Goal: Transaction & Acquisition: Purchase product/service

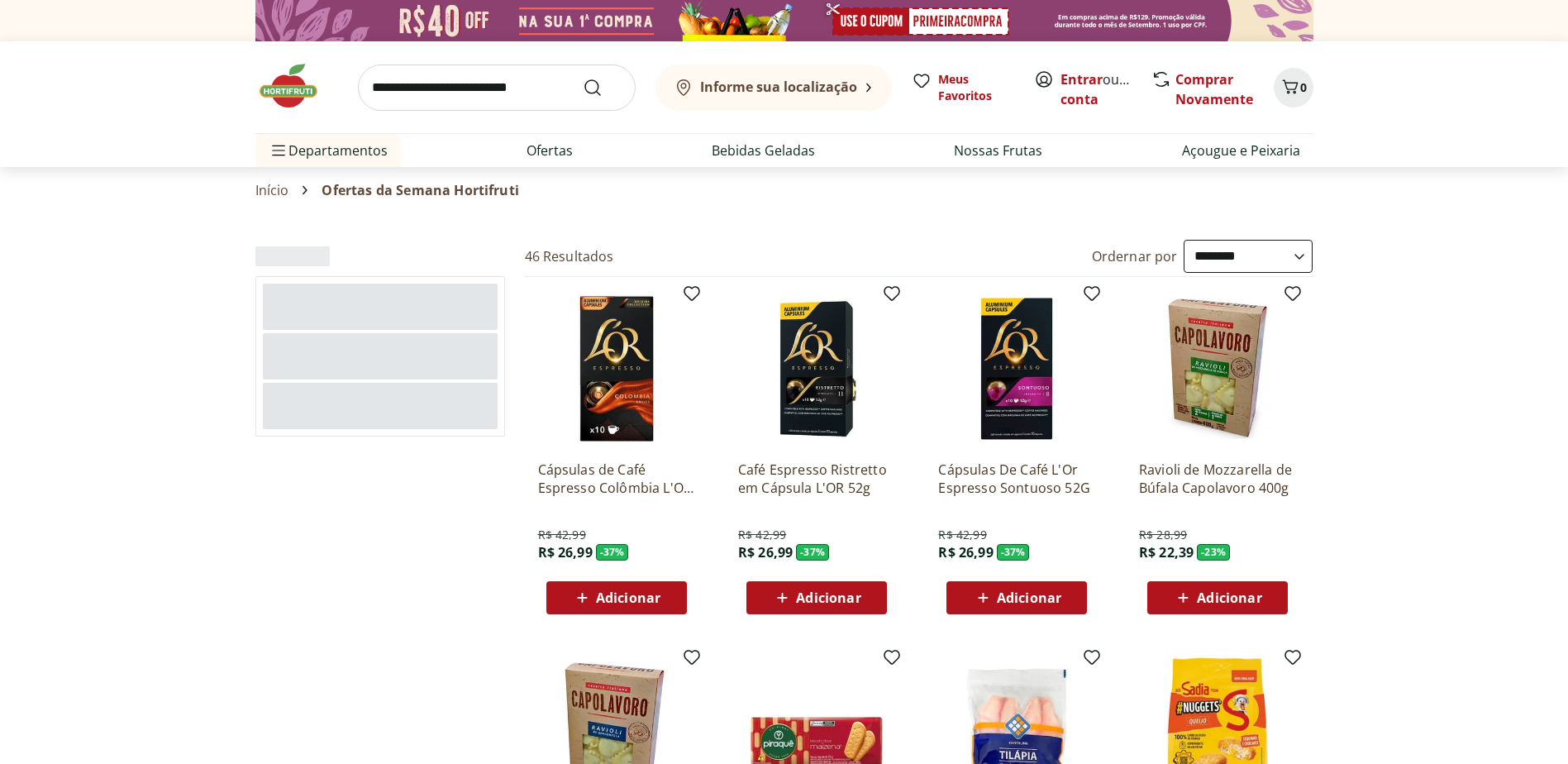
select select "**********"
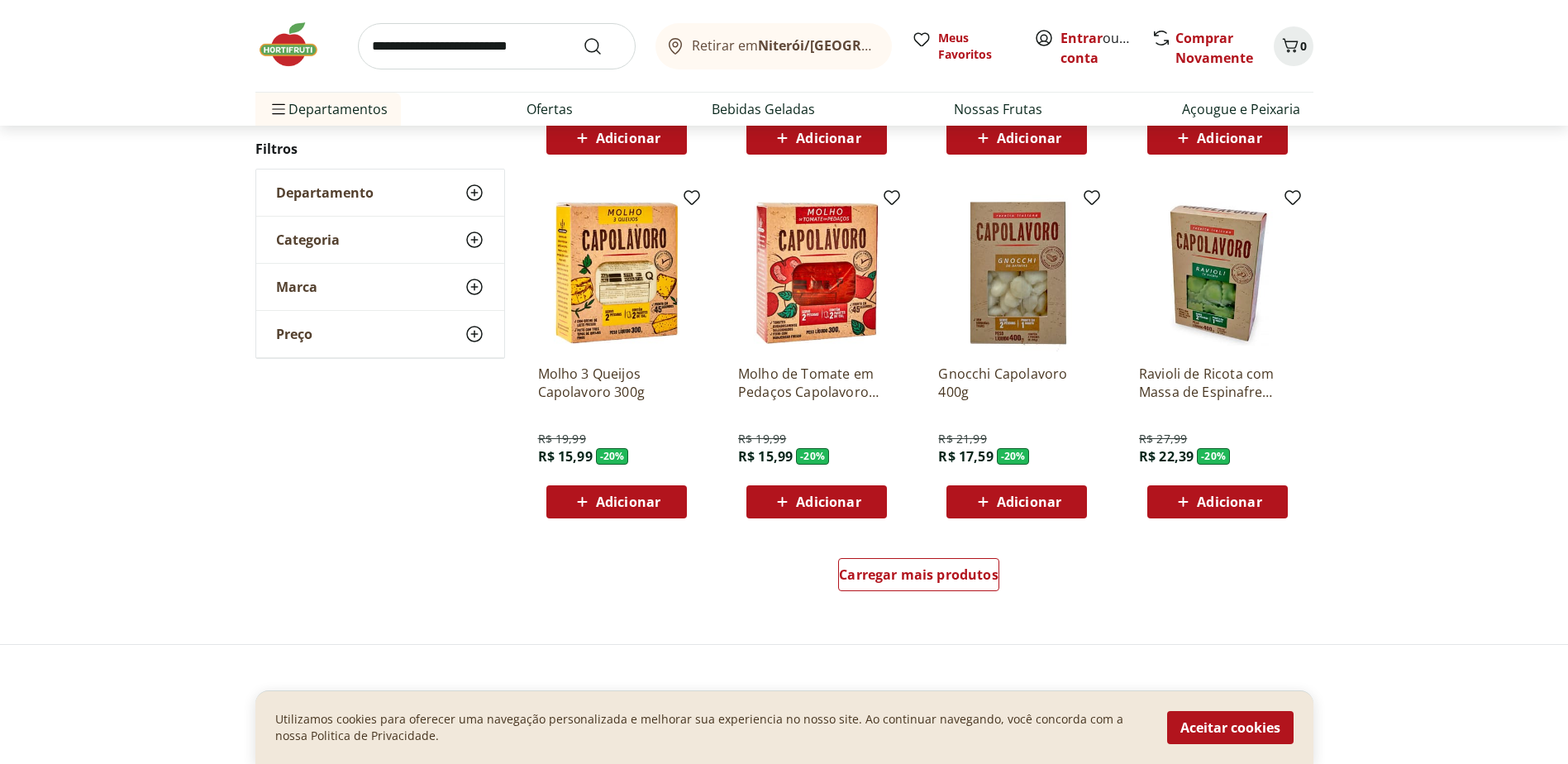
scroll to position [992, 0]
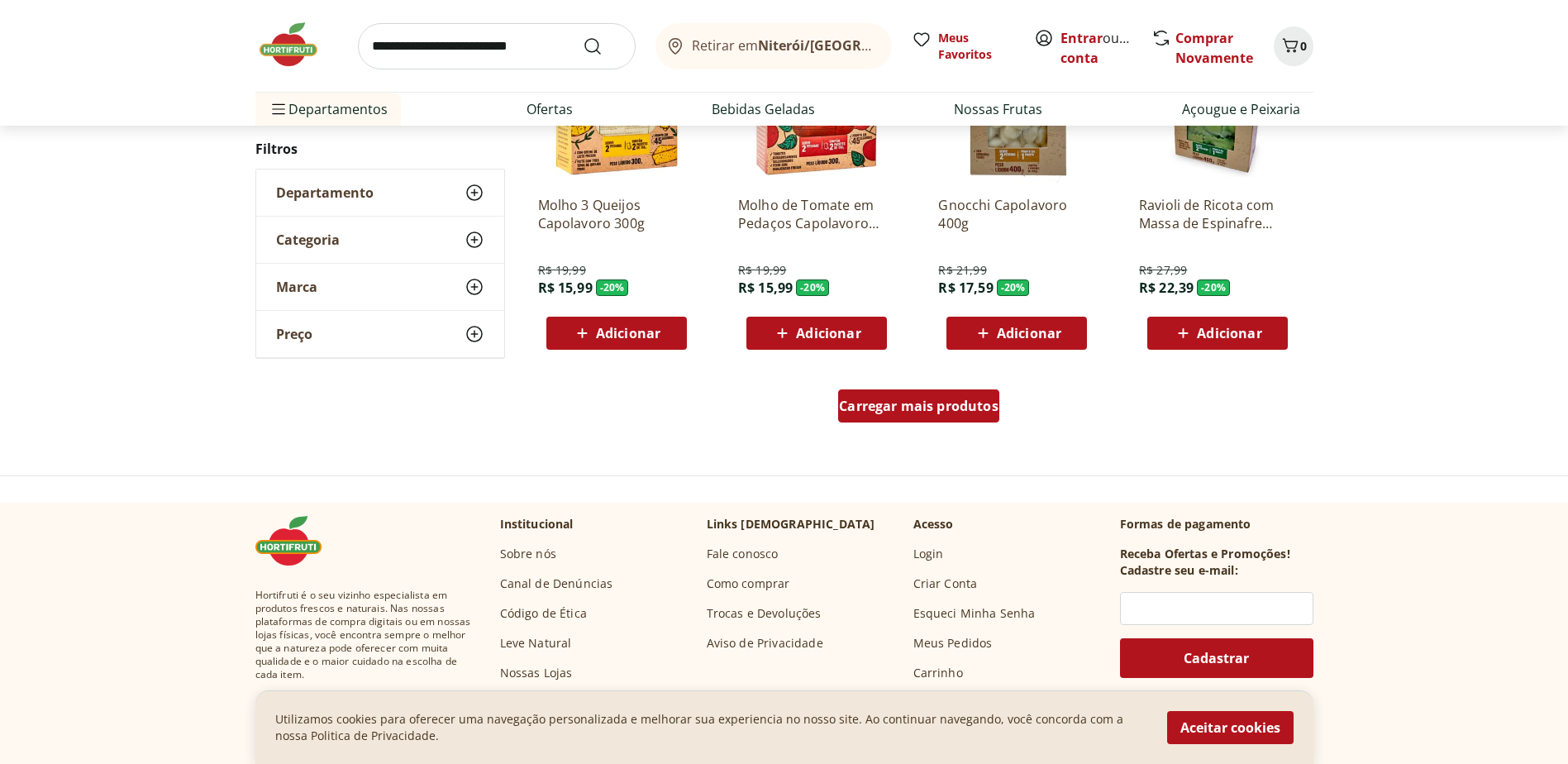
click at [941, 416] on div "Carregar mais produtos" at bounding box center [919, 406] width 161 height 33
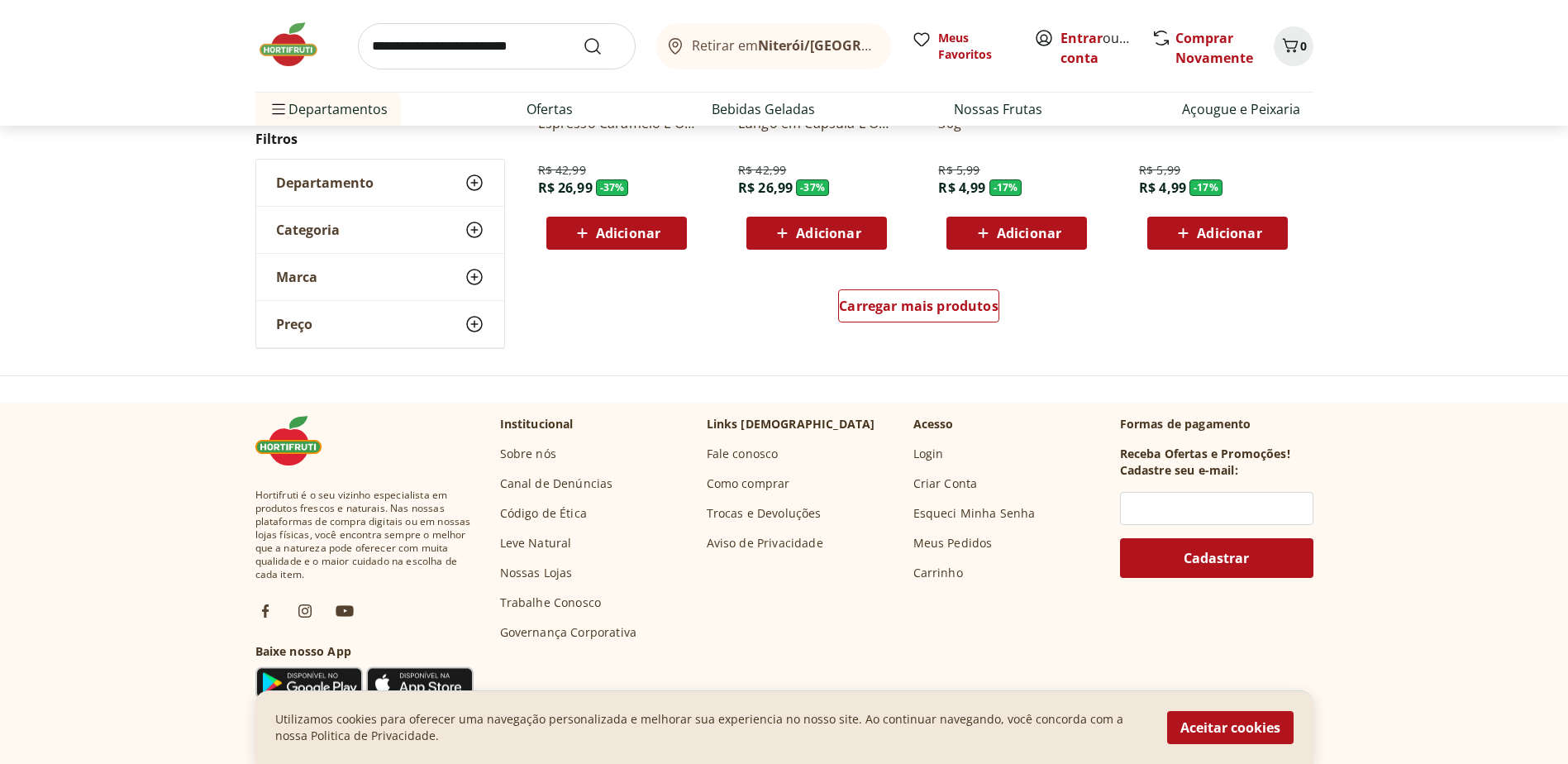
scroll to position [1075, 0]
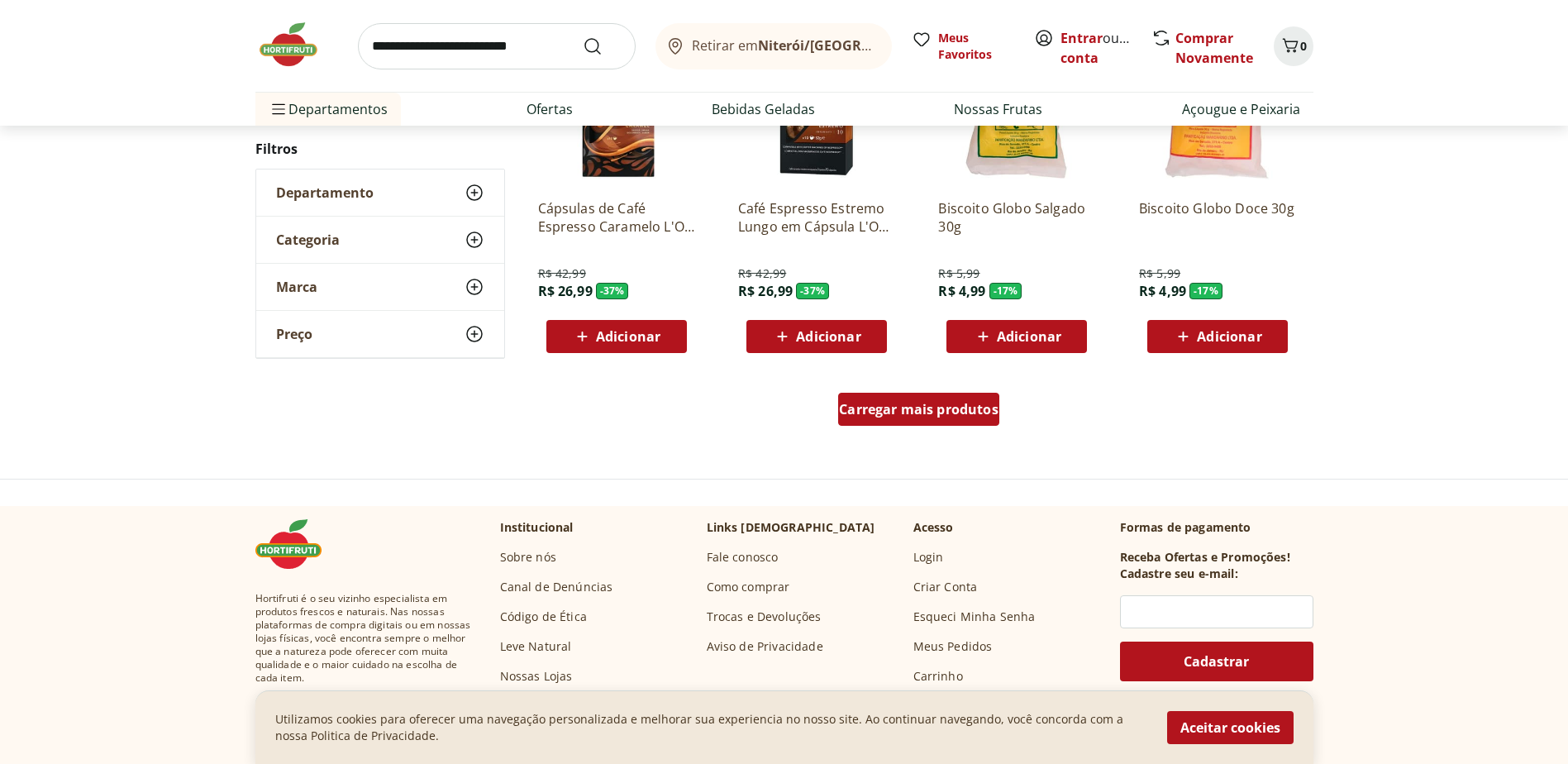
click at [971, 416] on span "Carregar mais produtos" at bounding box center [918, 408] width 159 height 13
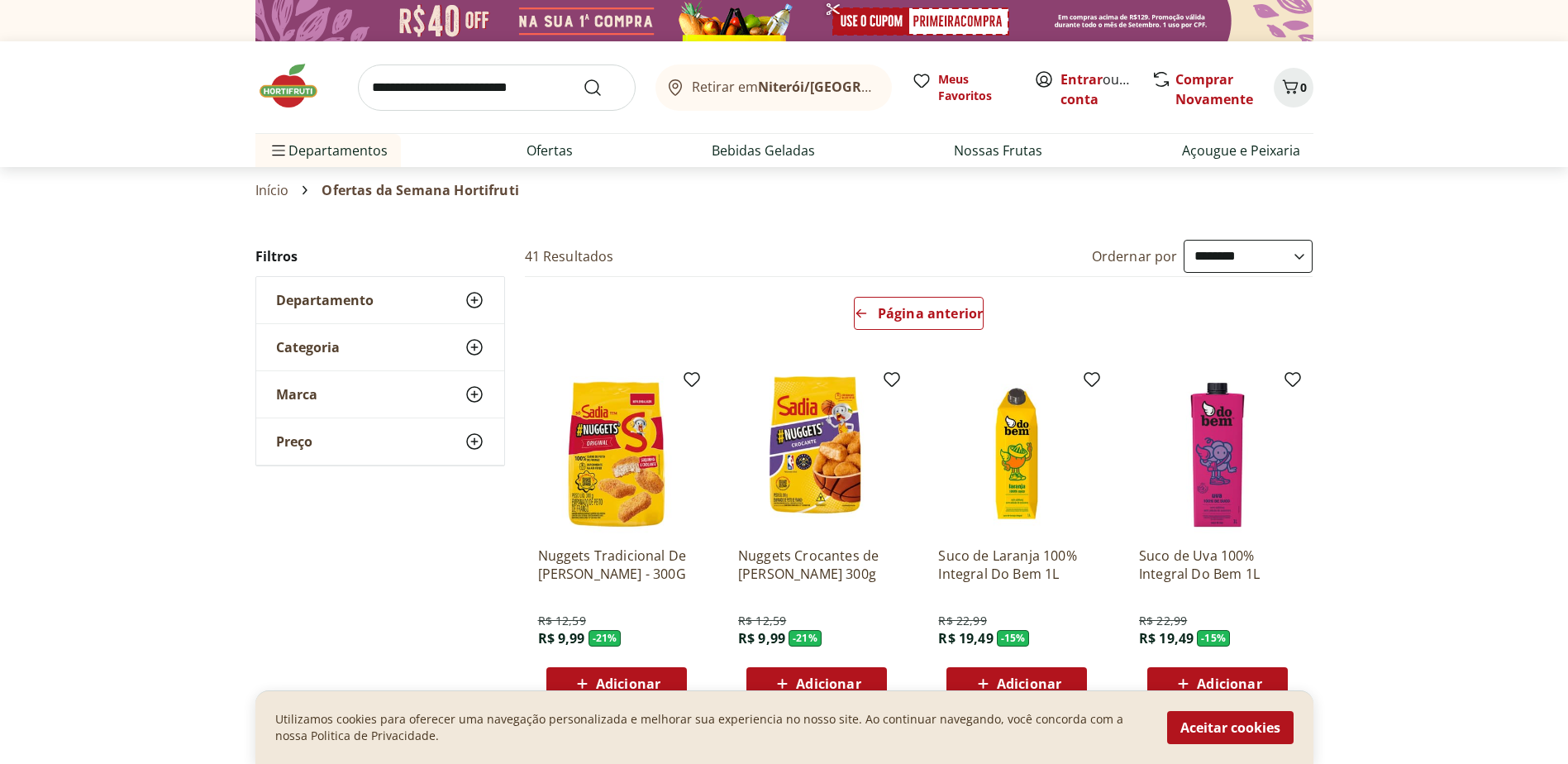
click at [296, 88] on img at bounding box center [296, 86] width 83 height 50
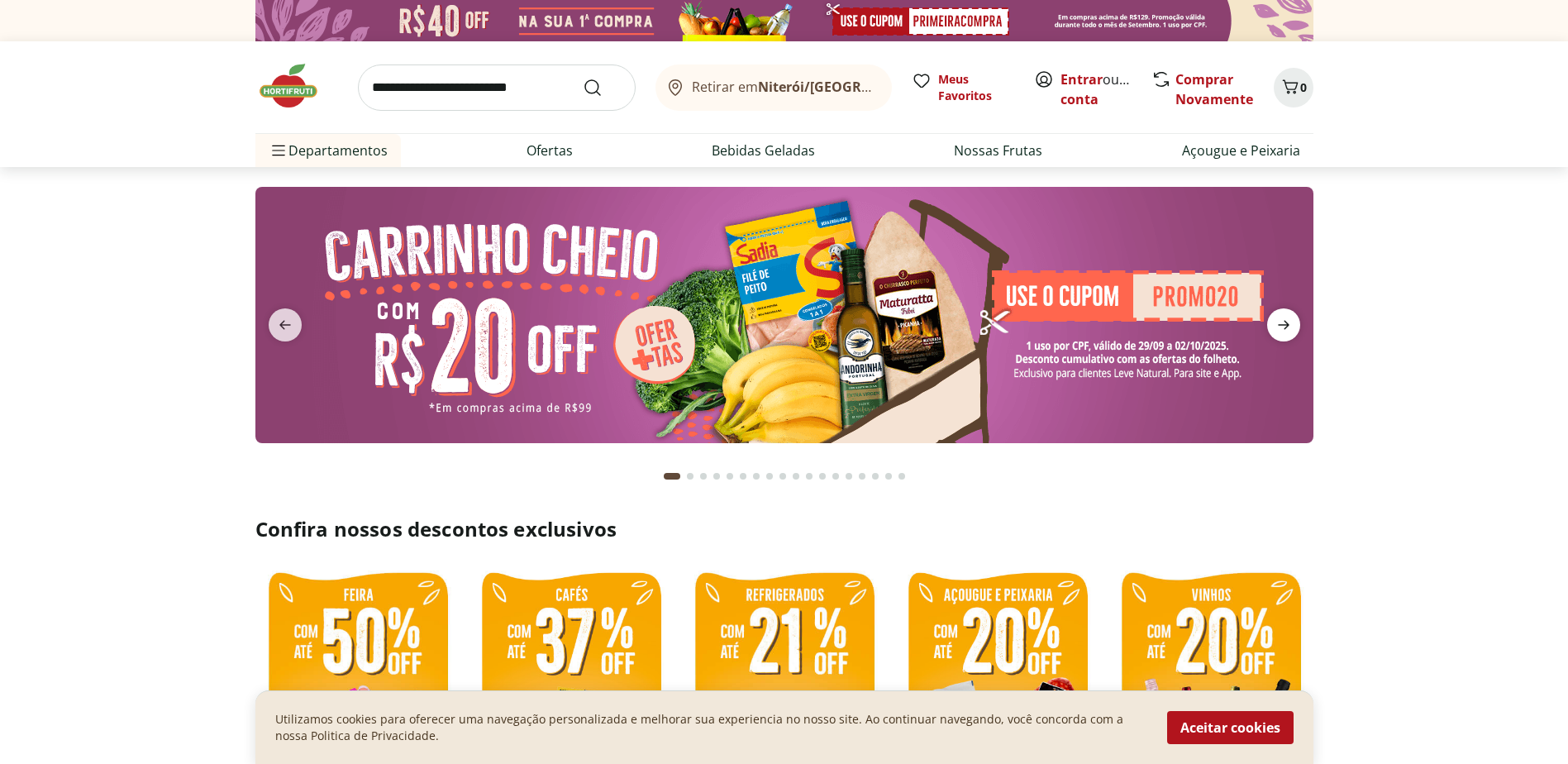
click at [1281, 328] on icon "next" at bounding box center [1284, 324] width 20 height 20
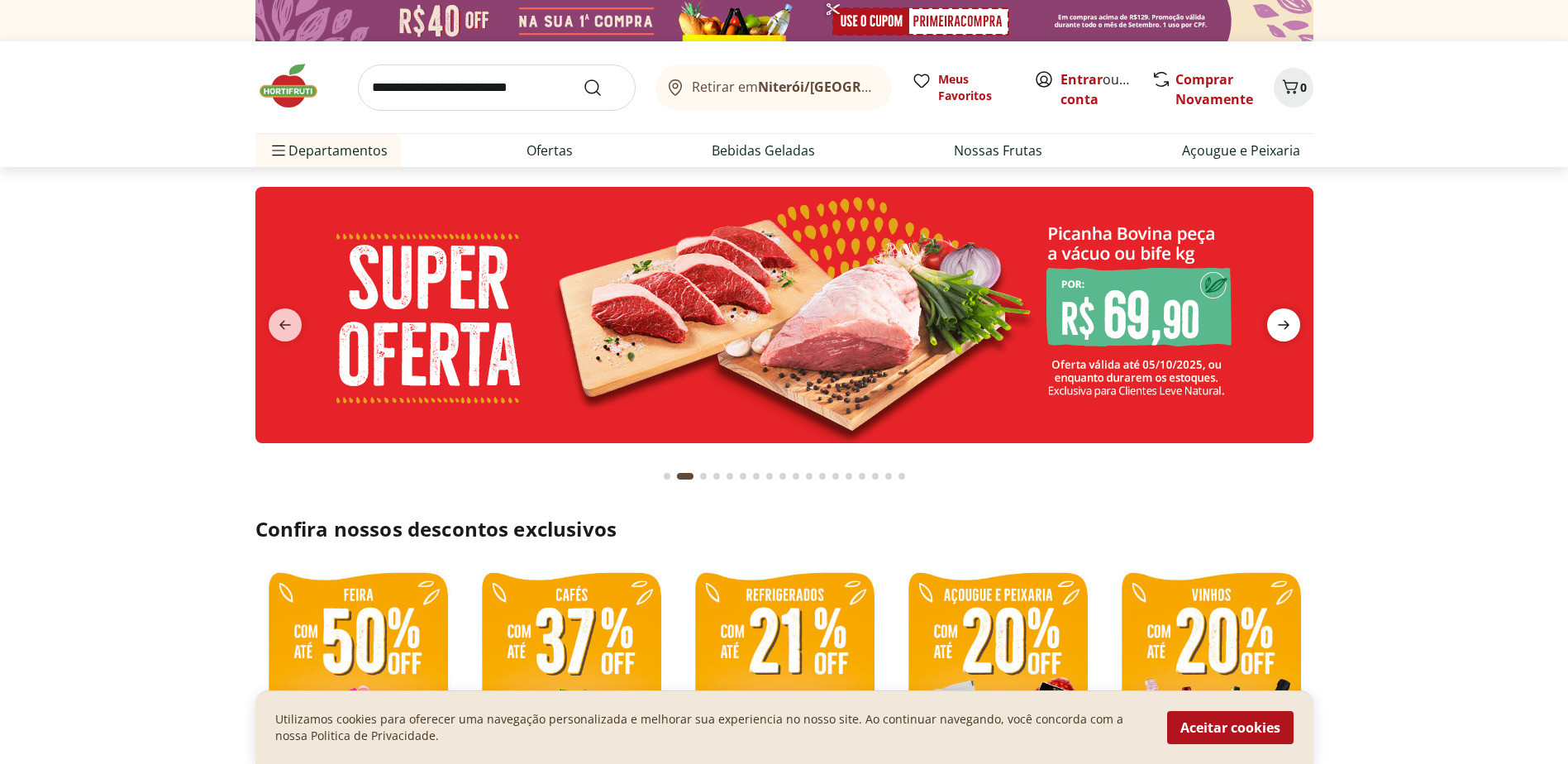
click at [1280, 328] on icon "next" at bounding box center [1284, 324] width 20 height 20
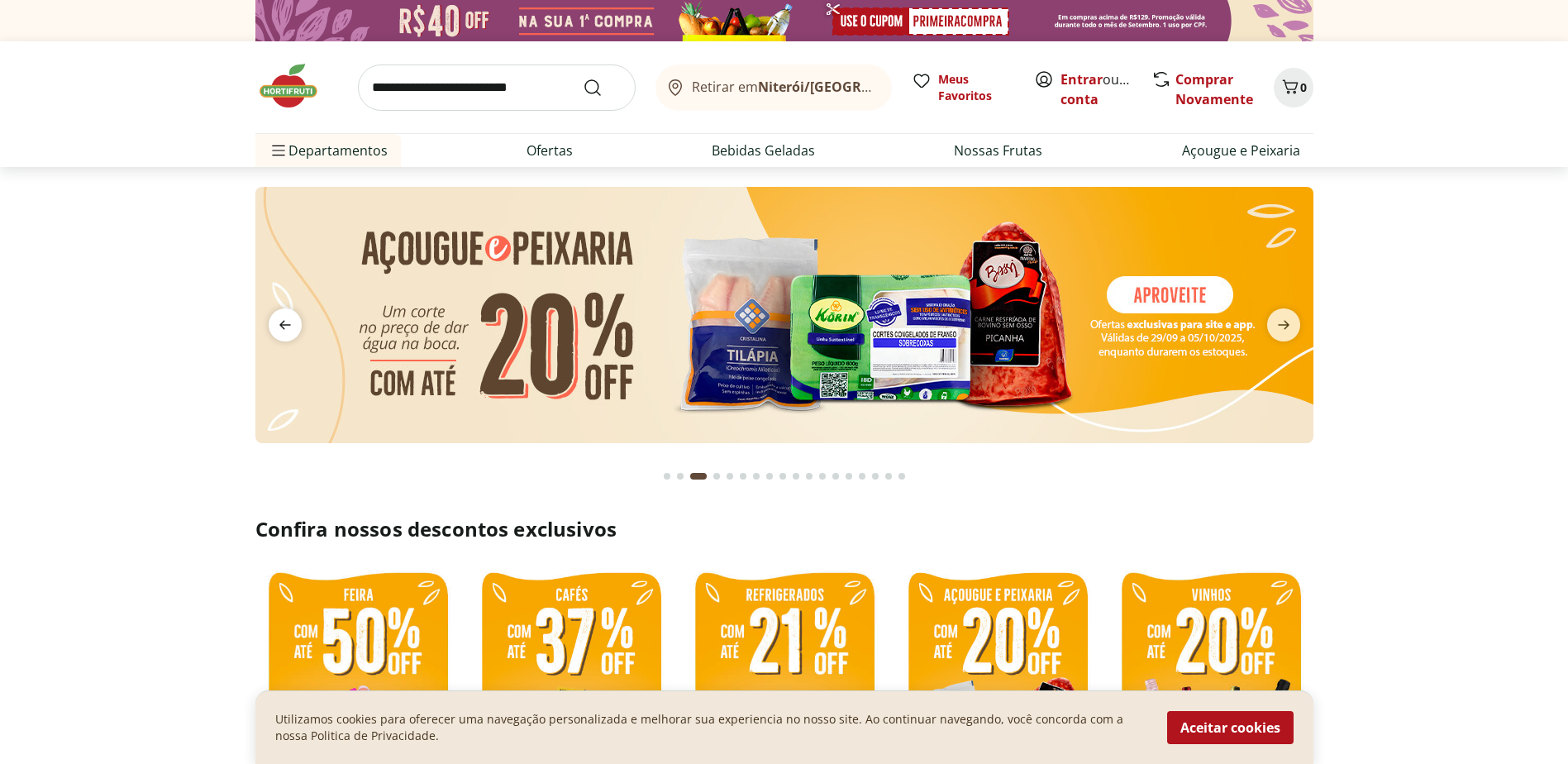
click at [289, 327] on icon "previous" at bounding box center [285, 324] width 20 height 20
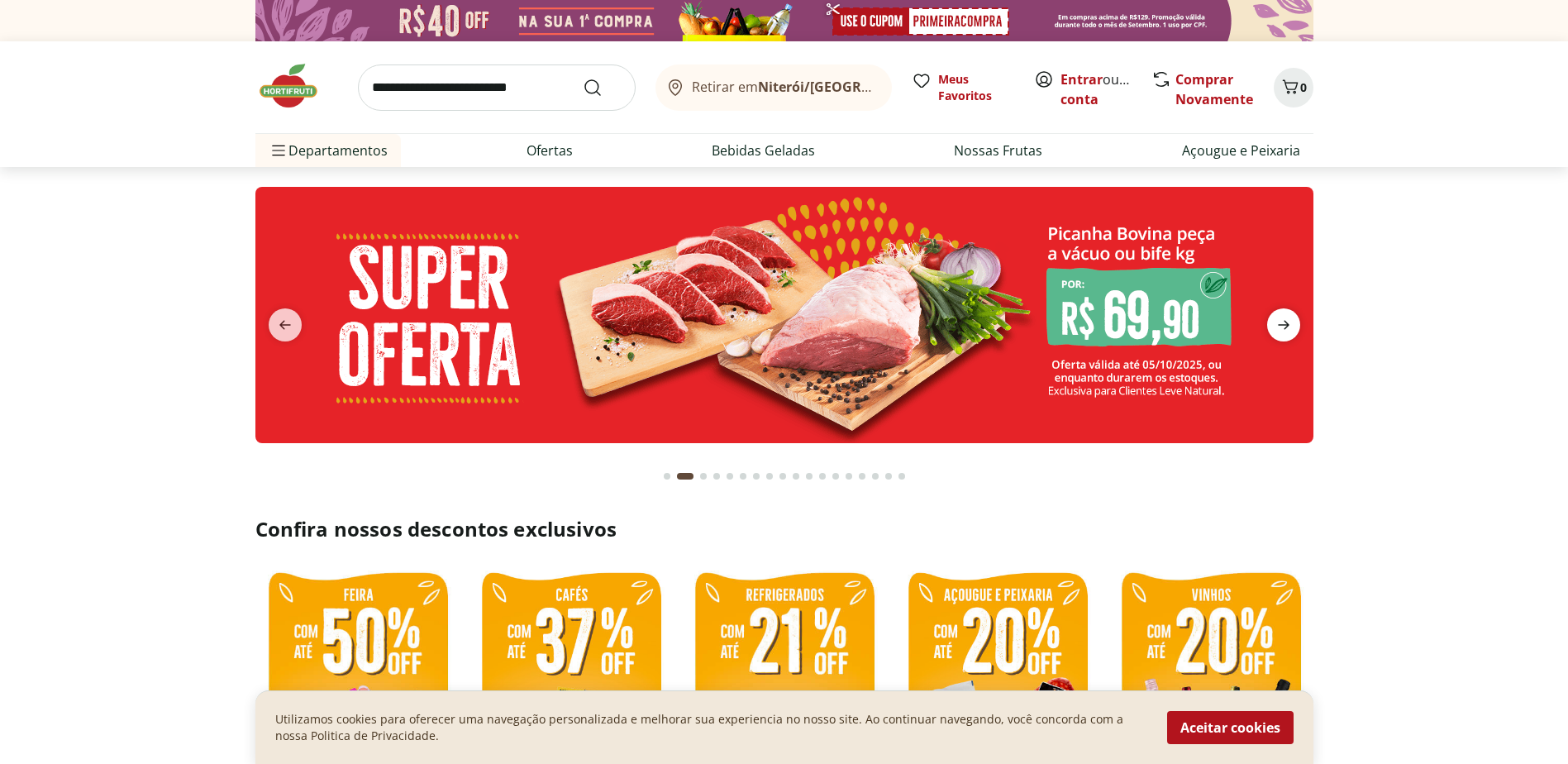
click at [1292, 323] on icon "next" at bounding box center [1284, 324] width 20 height 20
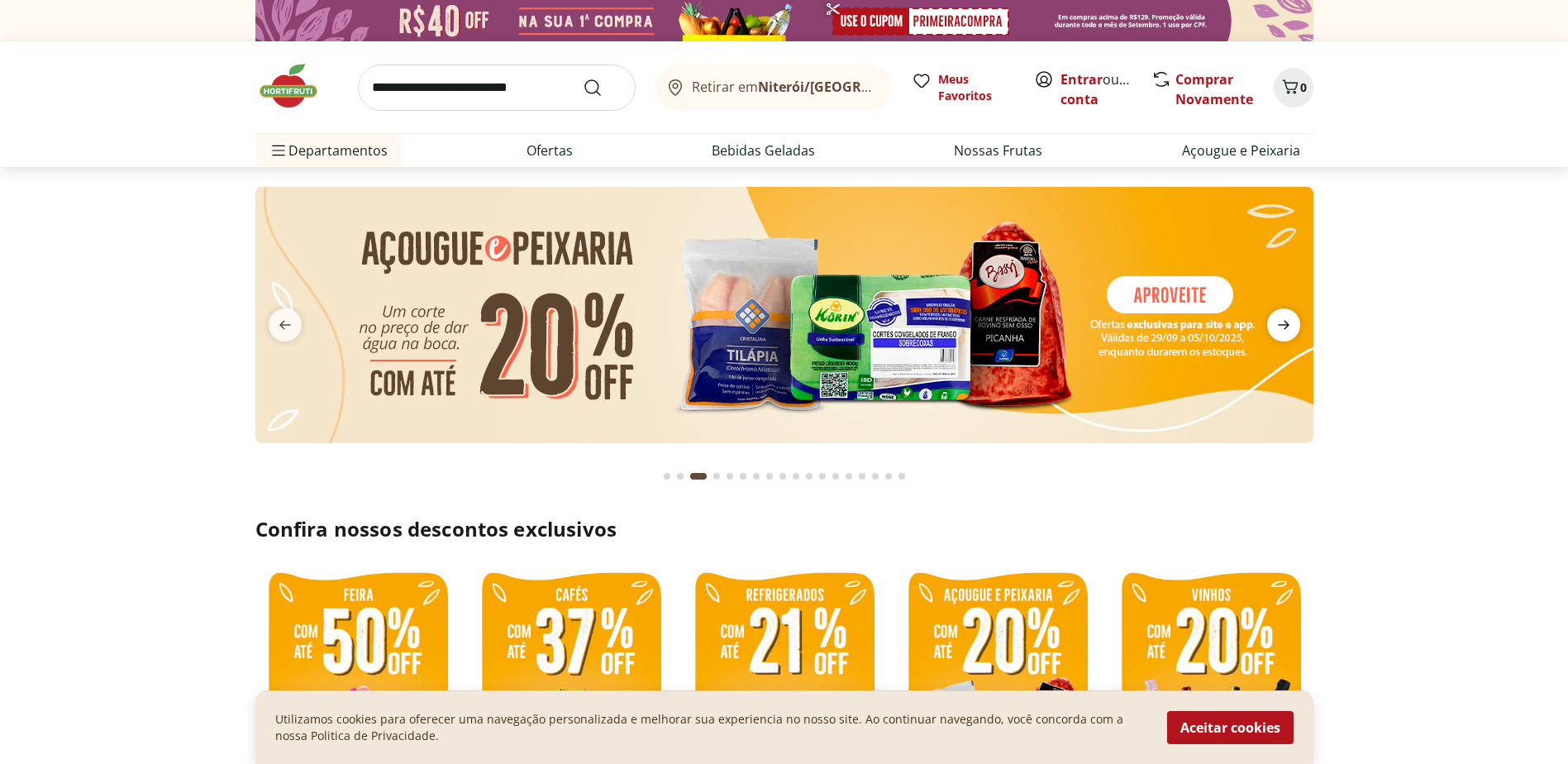
click at [1292, 323] on icon "next" at bounding box center [1284, 324] width 20 height 20
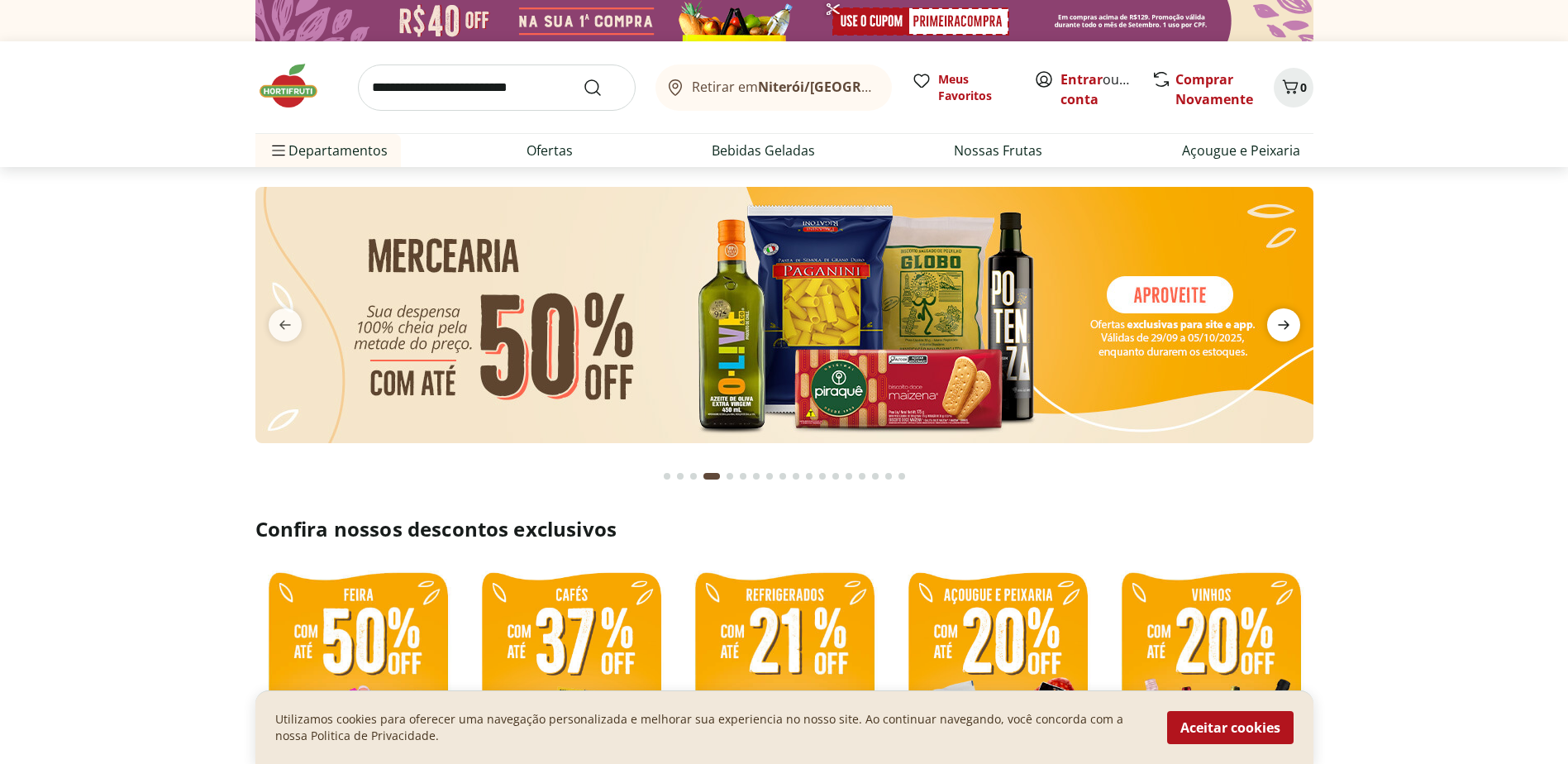
click at [1292, 323] on icon "next" at bounding box center [1284, 324] width 20 height 20
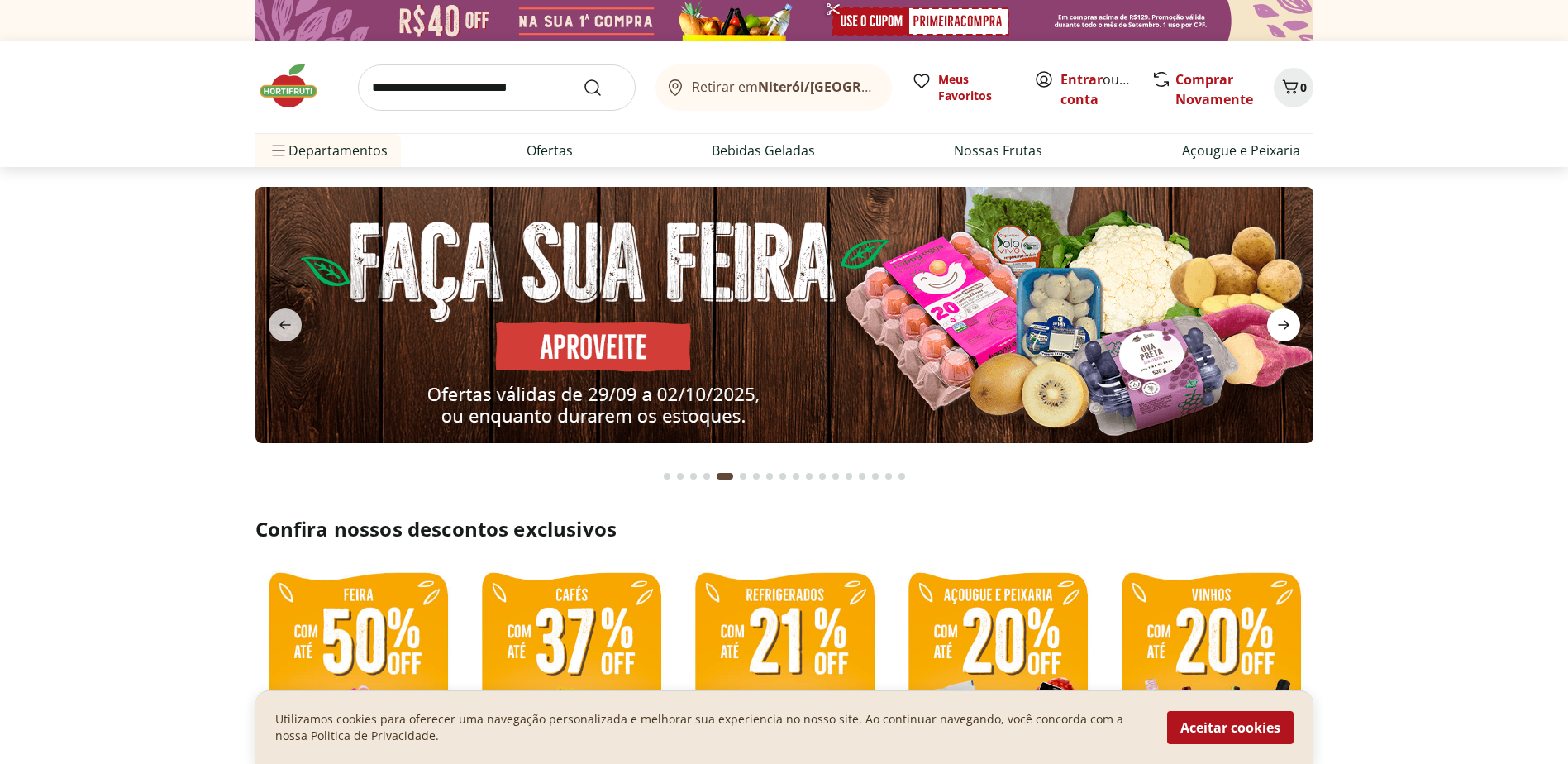
click at [1292, 322] on icon "next" at bounding box center [1284, 324] width 20 height 20
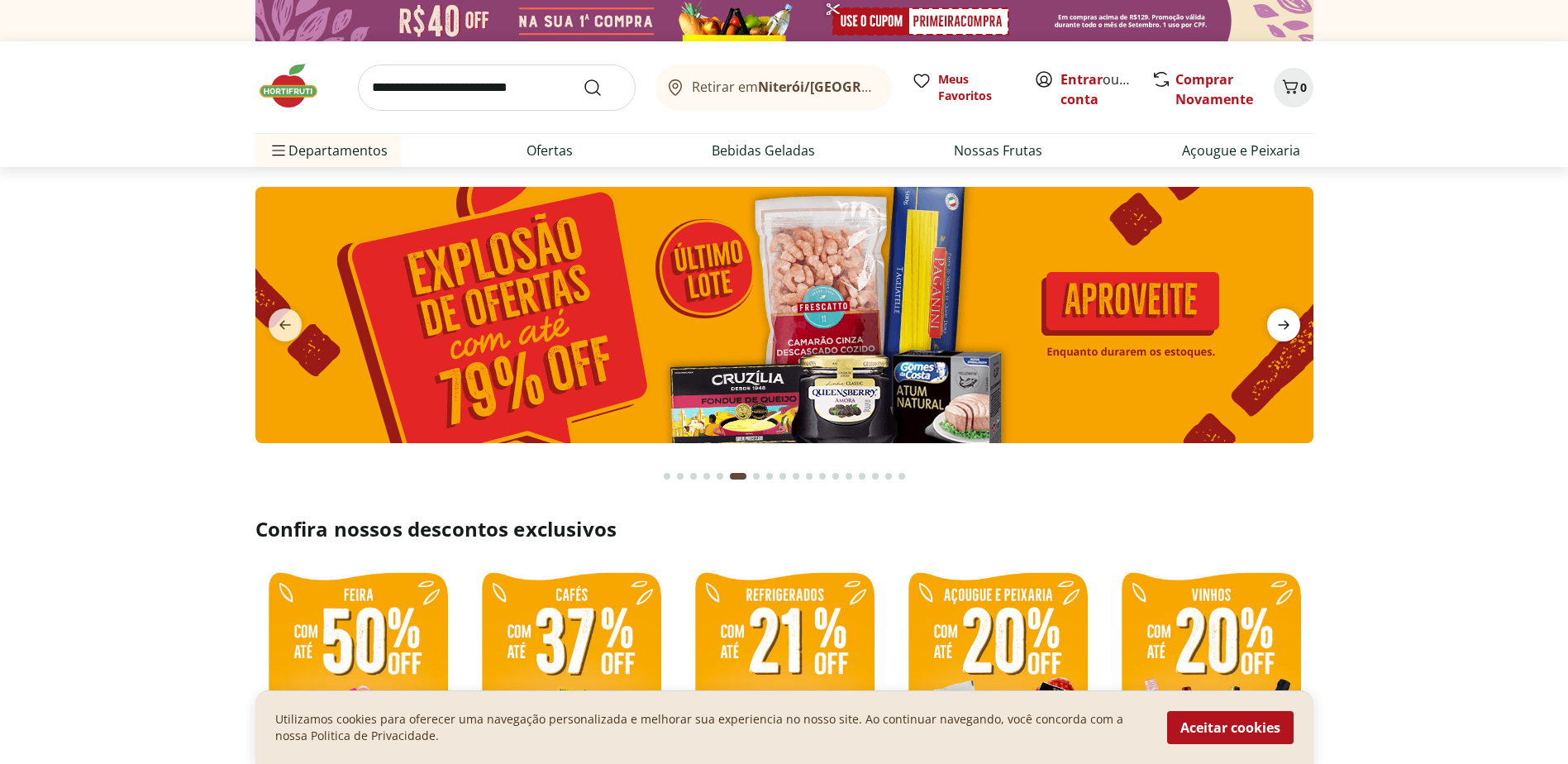
click at [1292, 322] on icon "next" at bounding box center [1284, 324] width 20 height 20
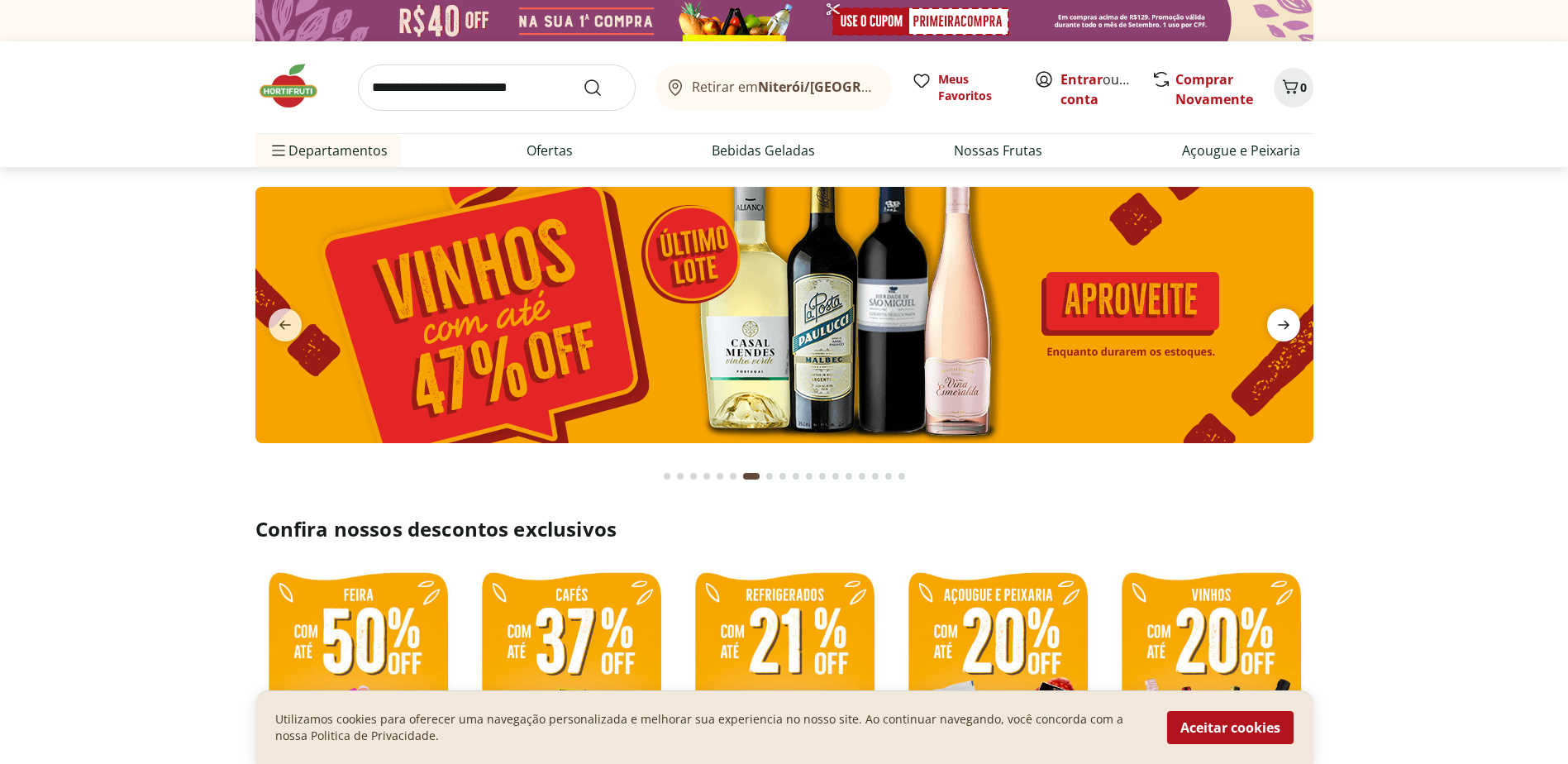
click at [1292, 322] on icon "next" at bounding box center [1284, 324] width 20 height 20
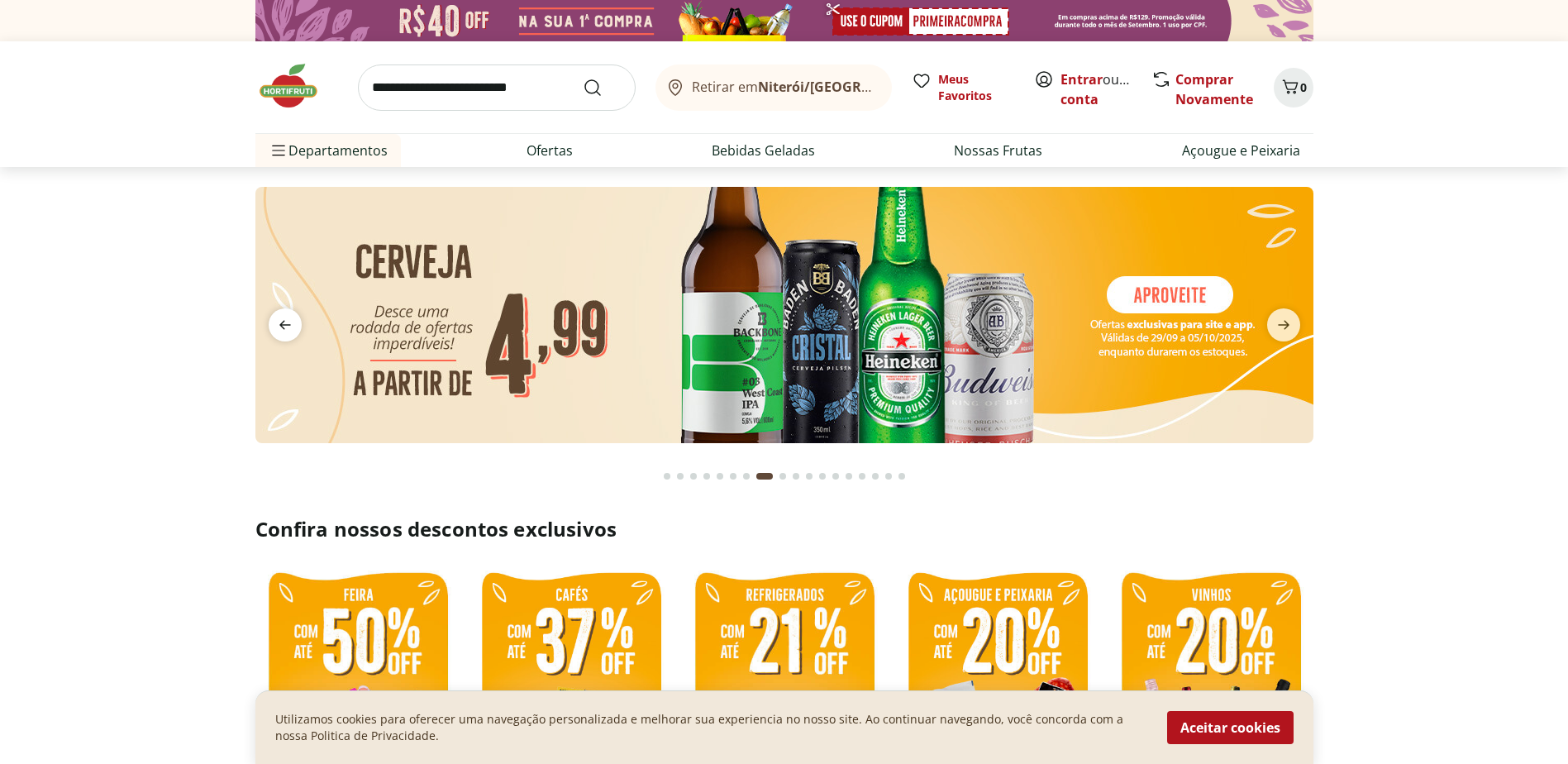
click at [281, 323] on icon "previous" at bounding box center [285, 324] width 20 height 20
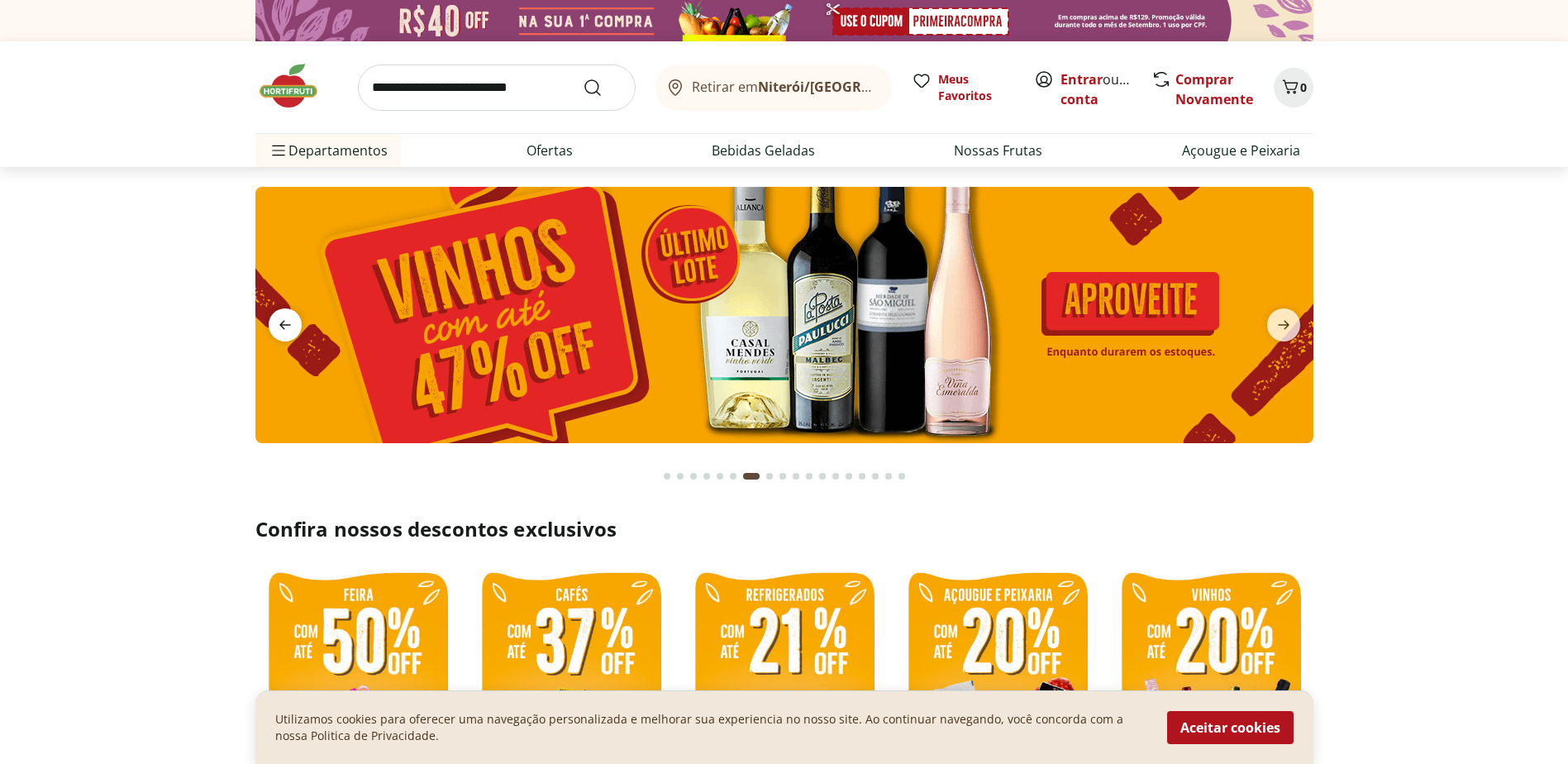
click at [281, 323] on icon "previous" at bounding box center [286, 325] width 12 height 9
click at [281, 324] on icon "previous" at bounding box center [286, 325] width 12 height 9
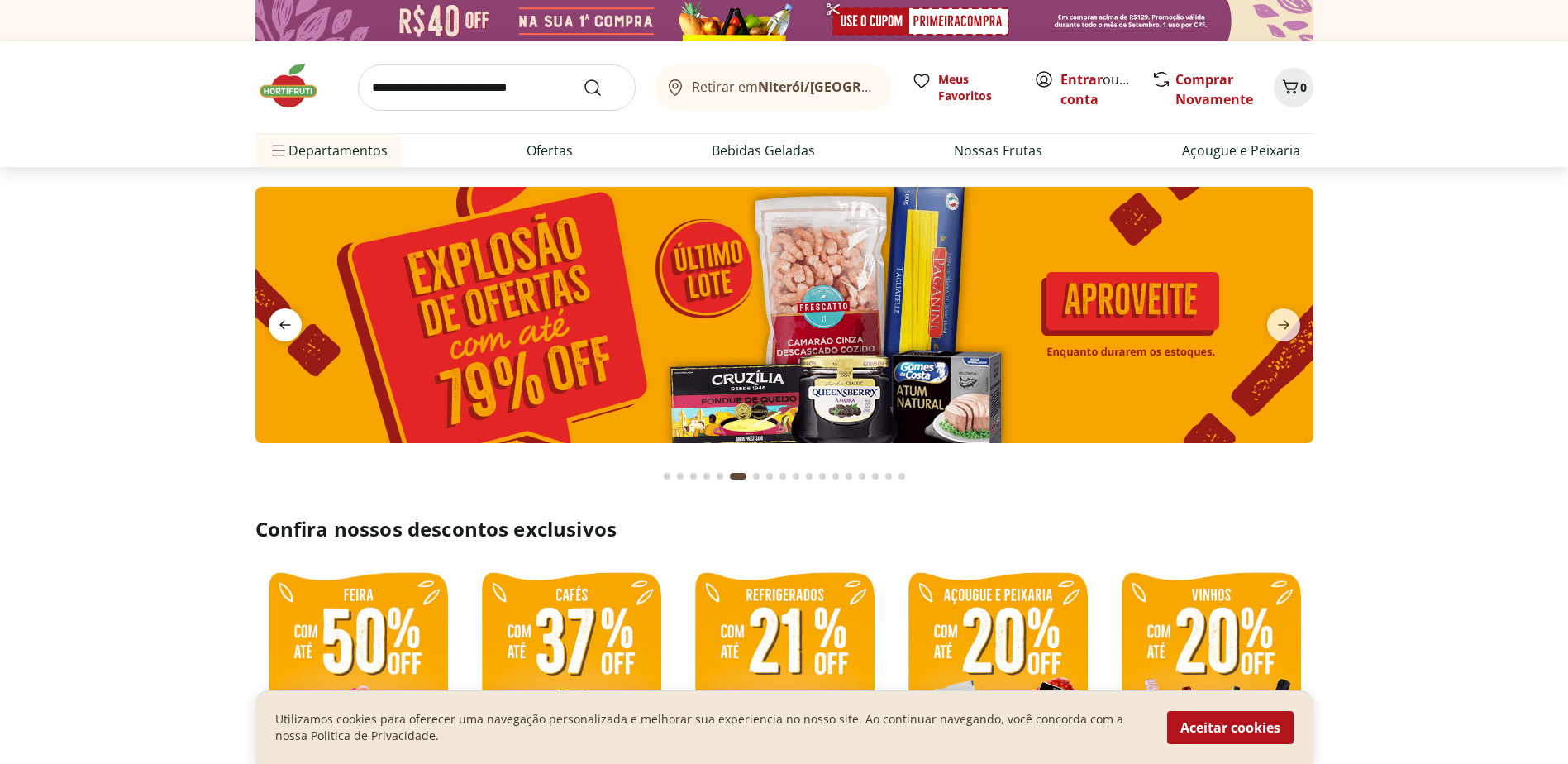
click at [298, 321] on span "previous" at bounding box center [285, 324] width 33 height 33
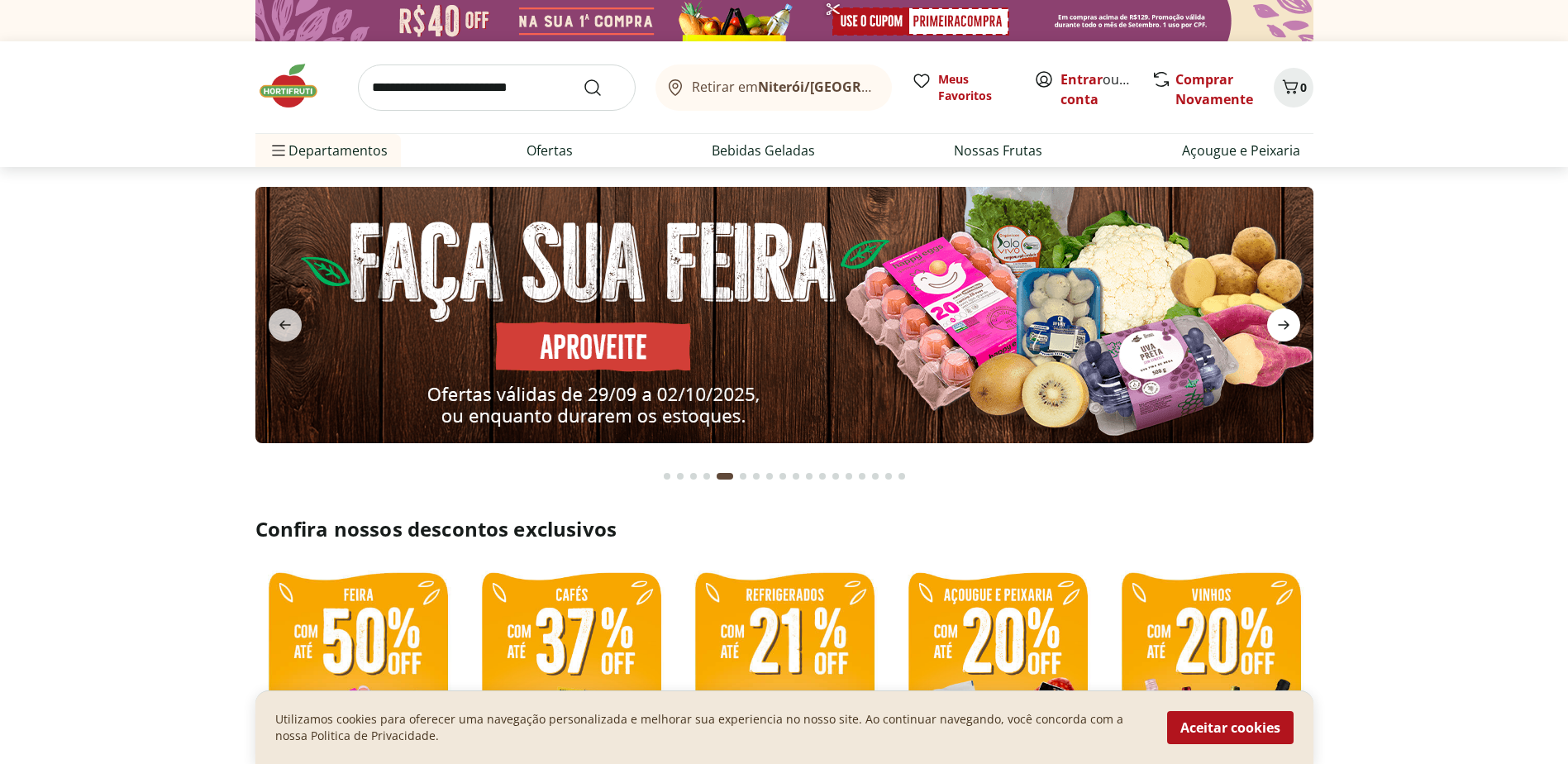
click at [1277, 314] on span "next" at bounding box center [1284, 324] width 33 height 33
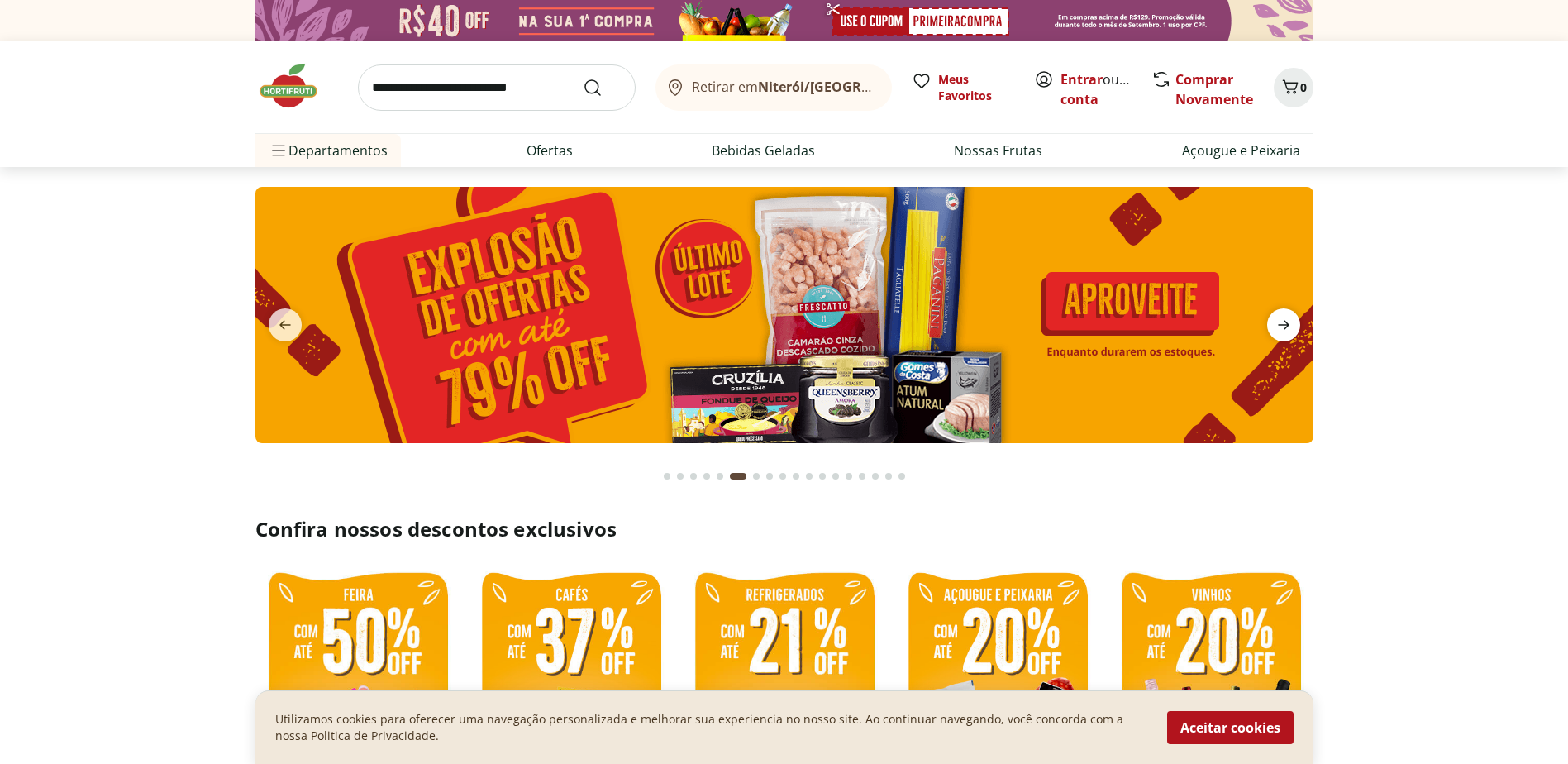
click at [1283, 320] on icon "next" at bounding box center [1284, 324] width 20 height 20
click at [1280, 323] on icon "next" at bounding box center [1284, 324] width 20 height 20
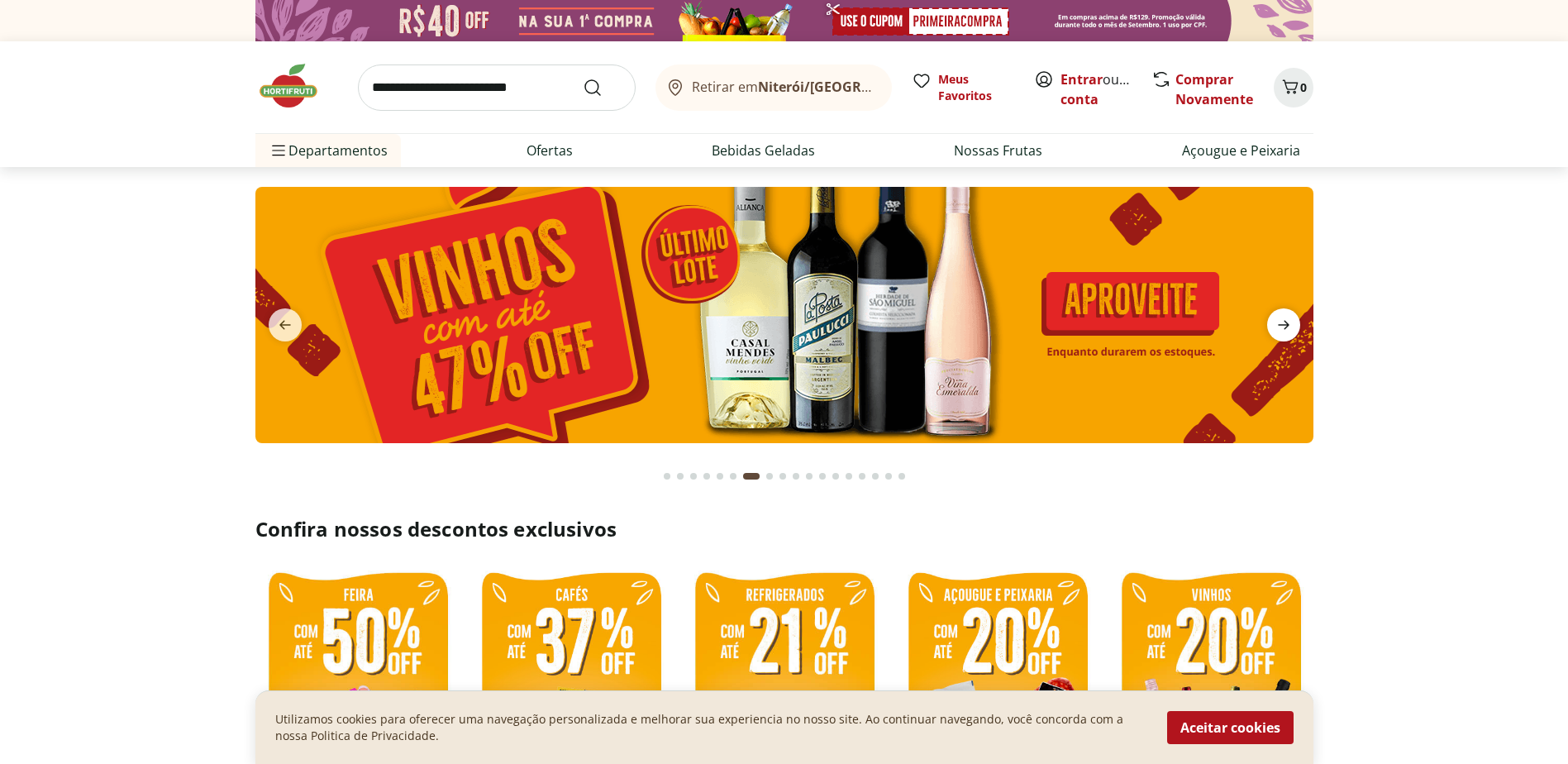
click at [1280, 323] on icon "next" at bounding box center [1284, 324] width 20 height 20
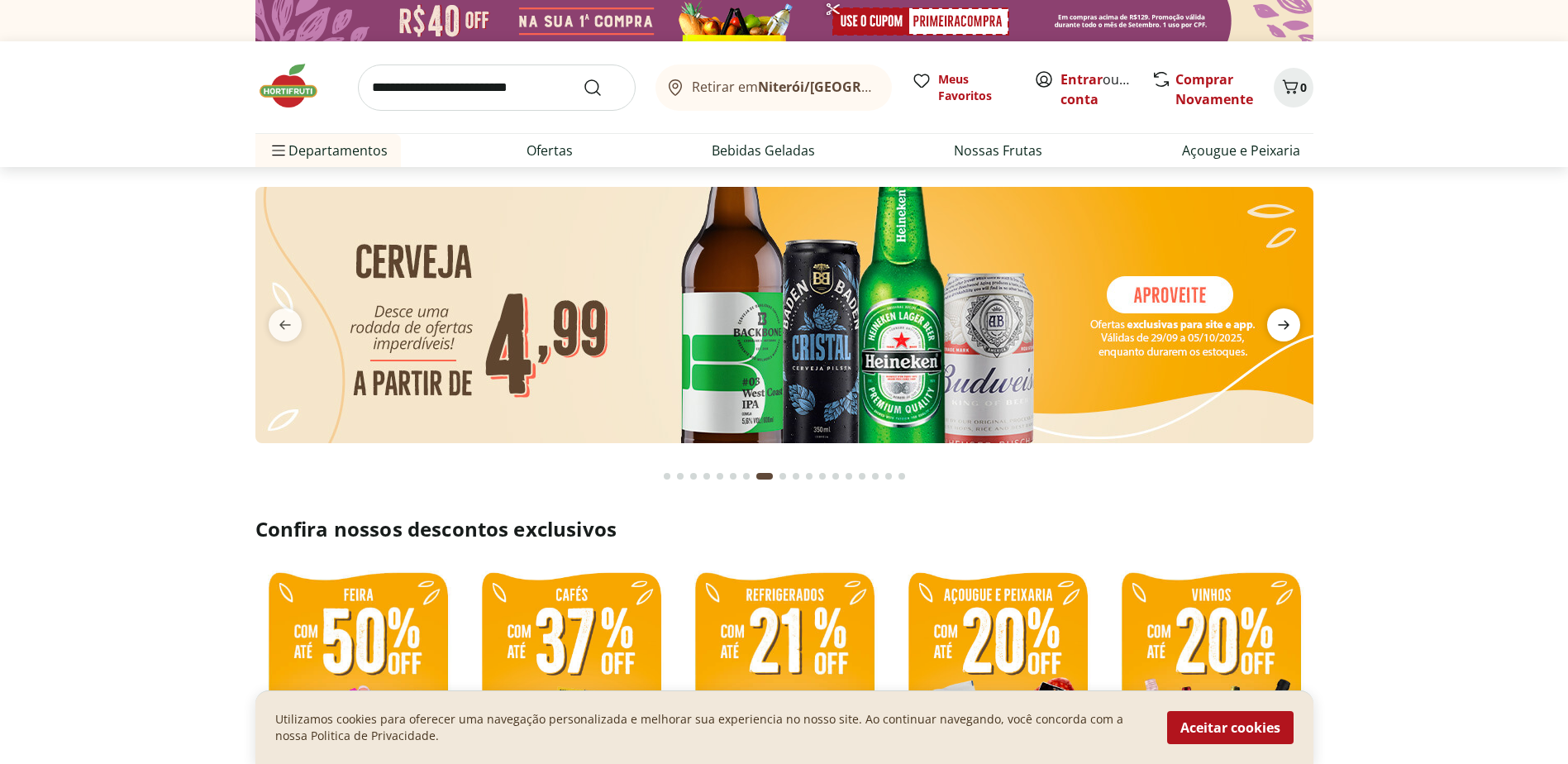
click at [1278, 325] on icon "next" at bounding box center [1284, 325] width 12 height 9
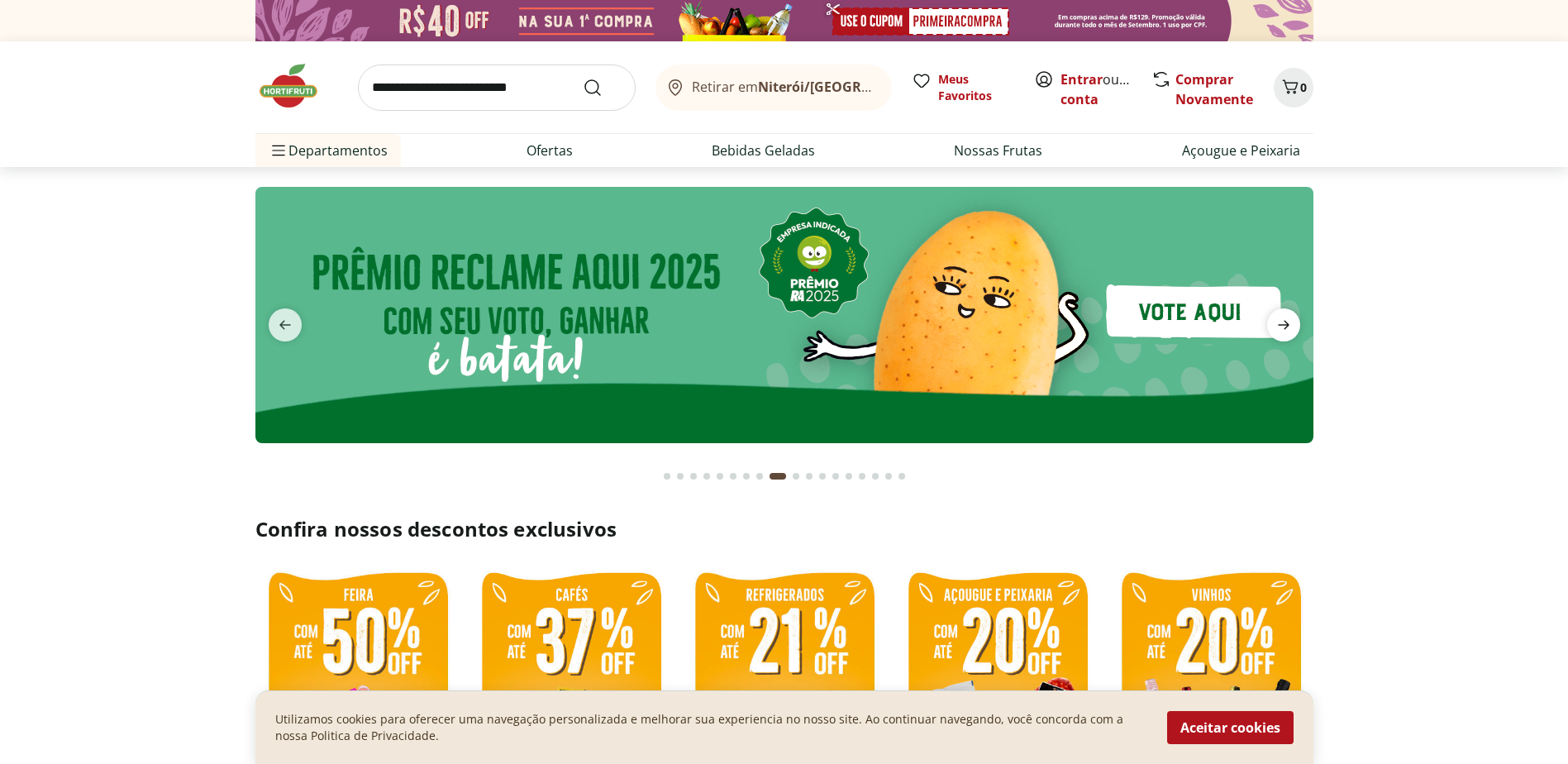
click at [1278, 325] on icon "next" at bounding box center [1284, 325] width 12 height 9
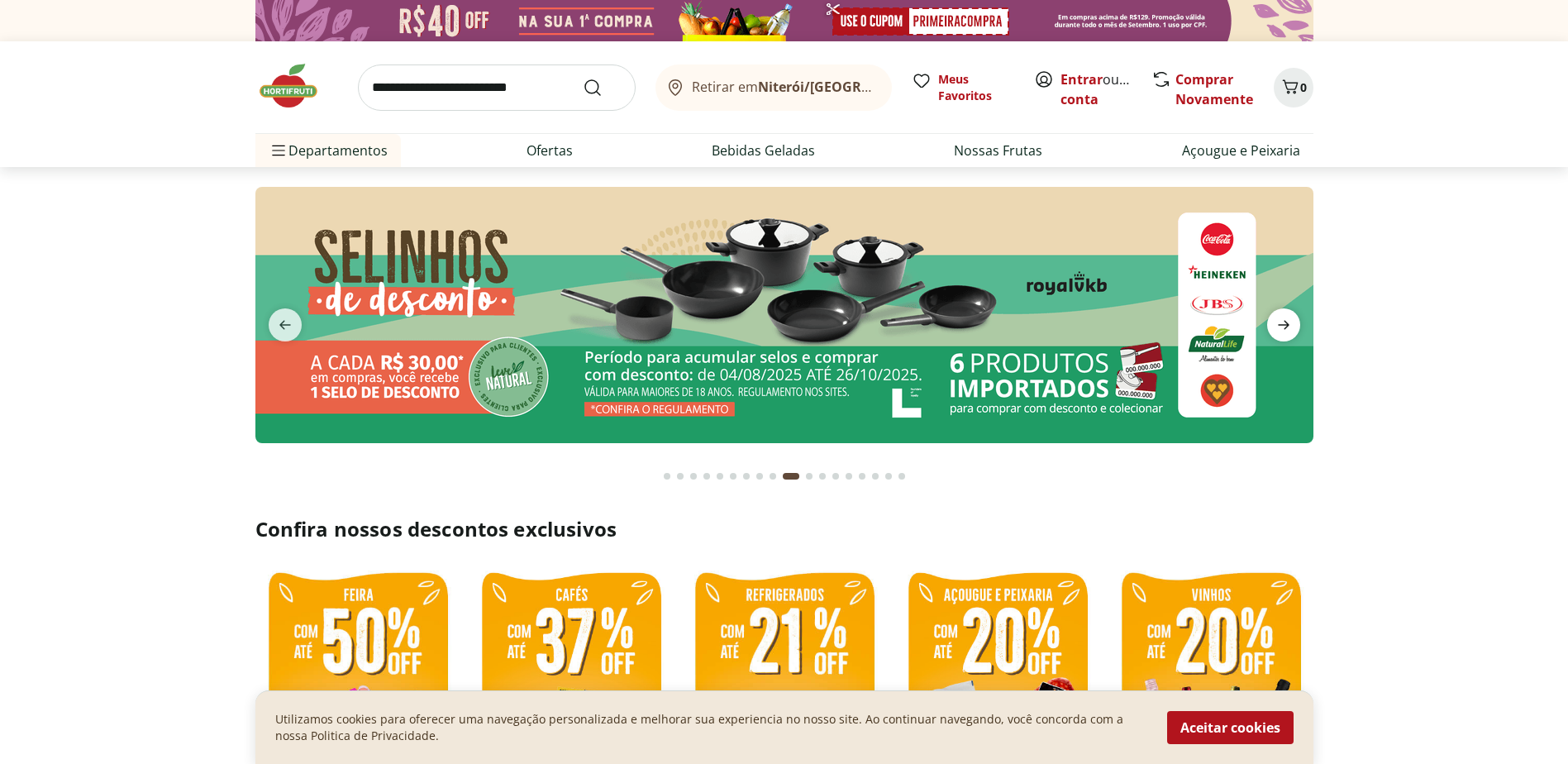
click at [1278, 325] on icon "next" at bounding box center [1284, 325] width 12 height 9
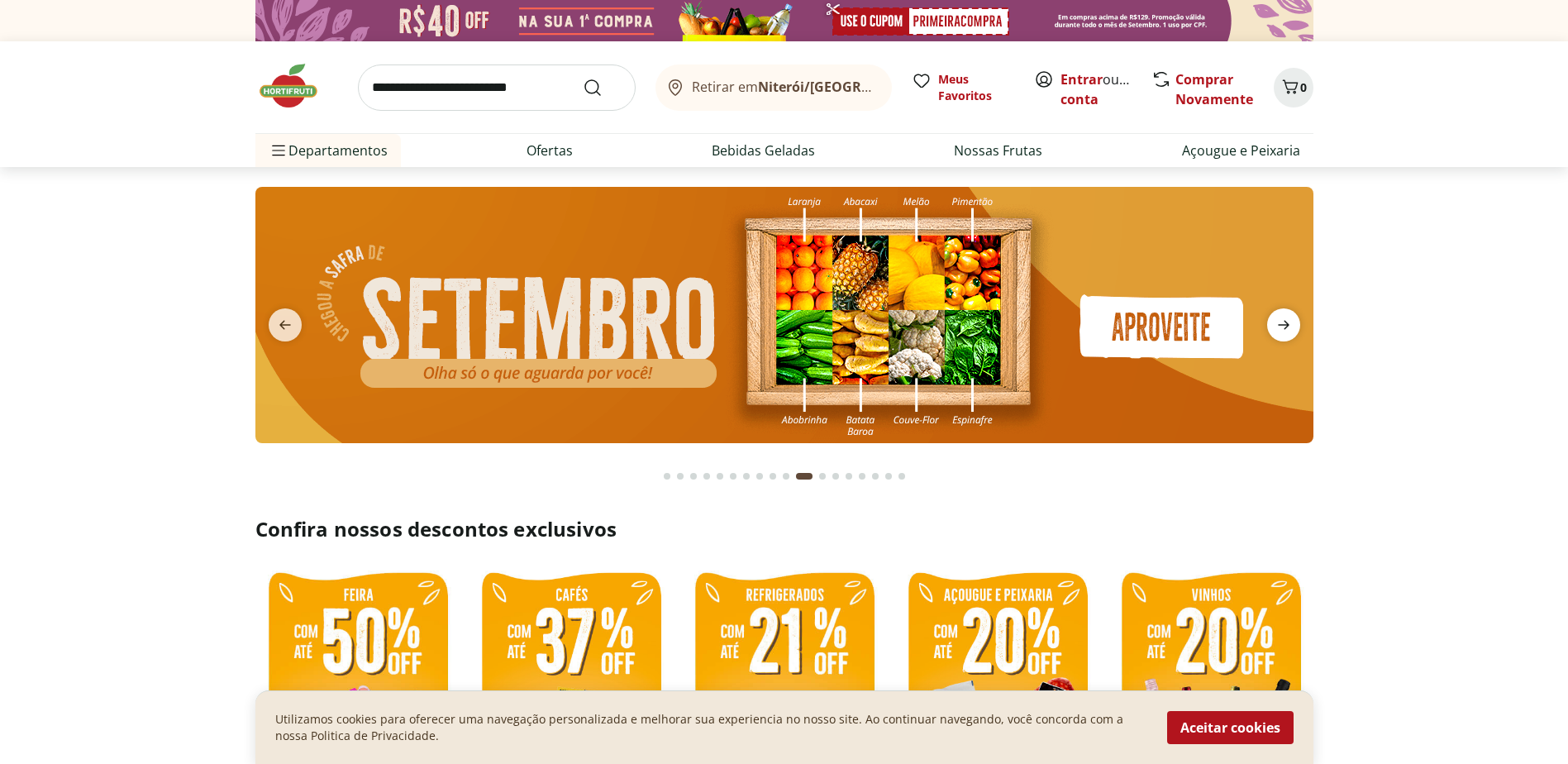
click at [1277, 328] on icon "next" at bounding box center [1284, 324] width 20 height 20
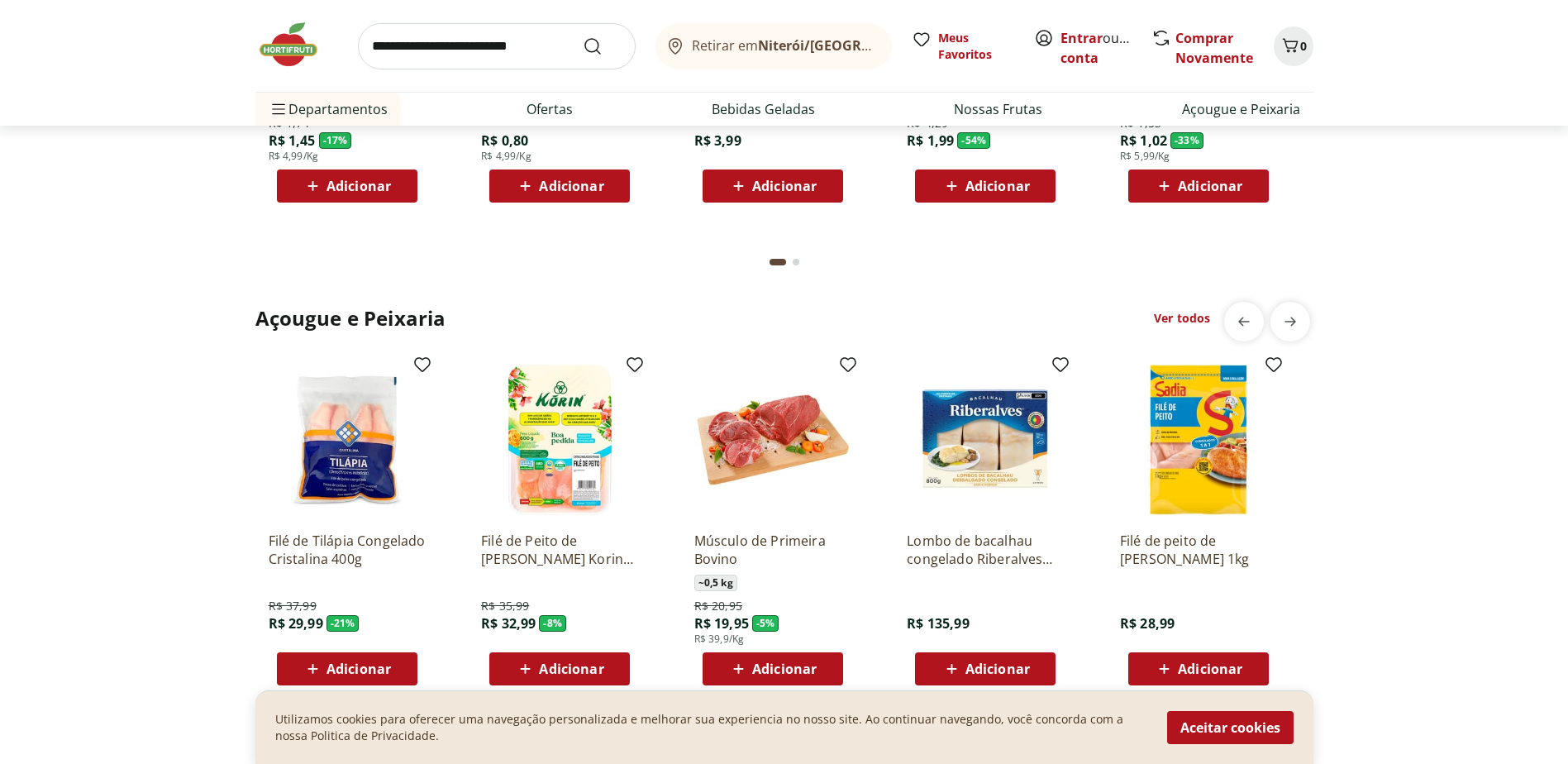
scroll to position [1818, 0]
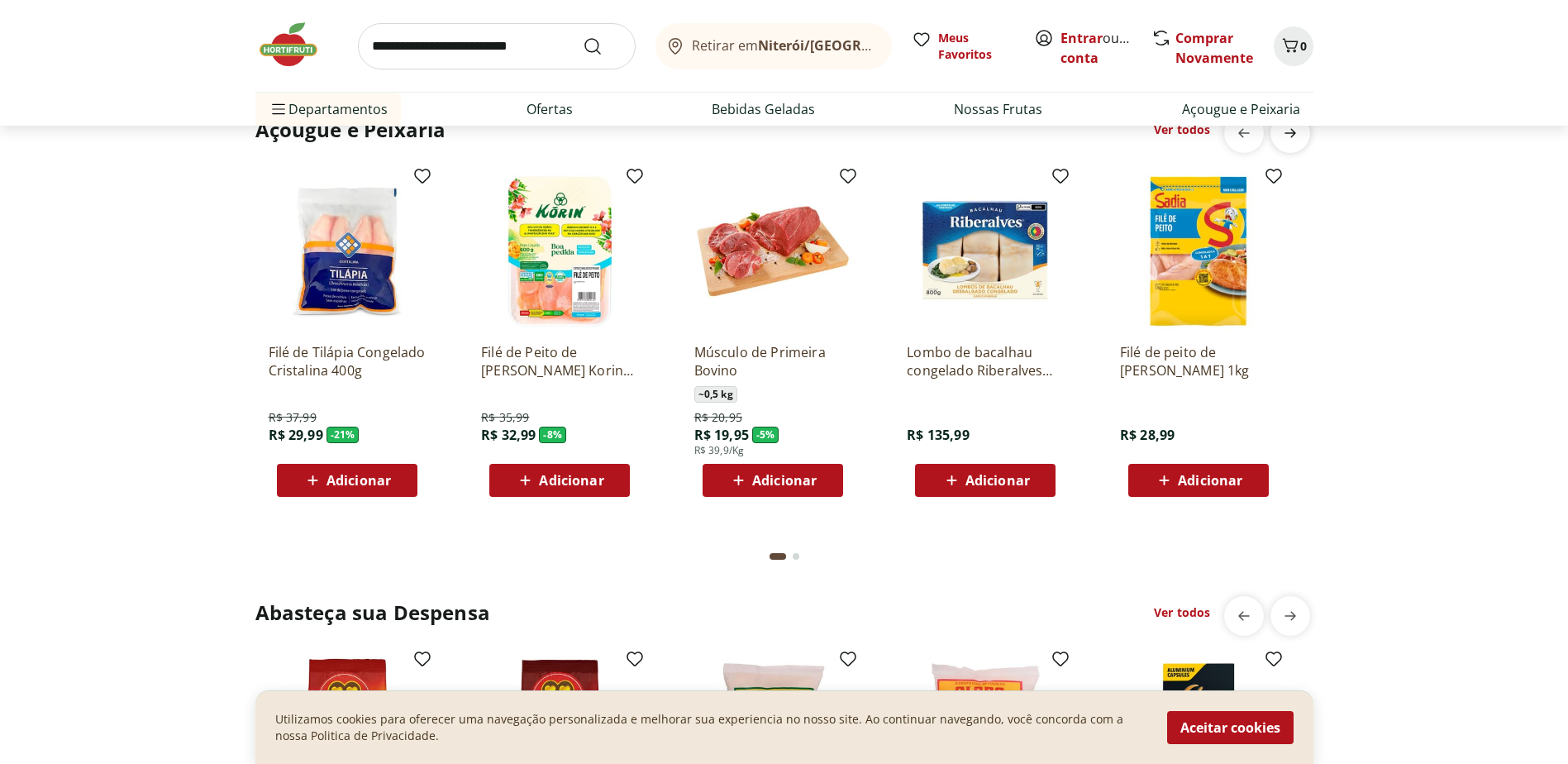
click at [1293, 138] on icon "next" at bounding box center [1290, 133] width 20 height 20
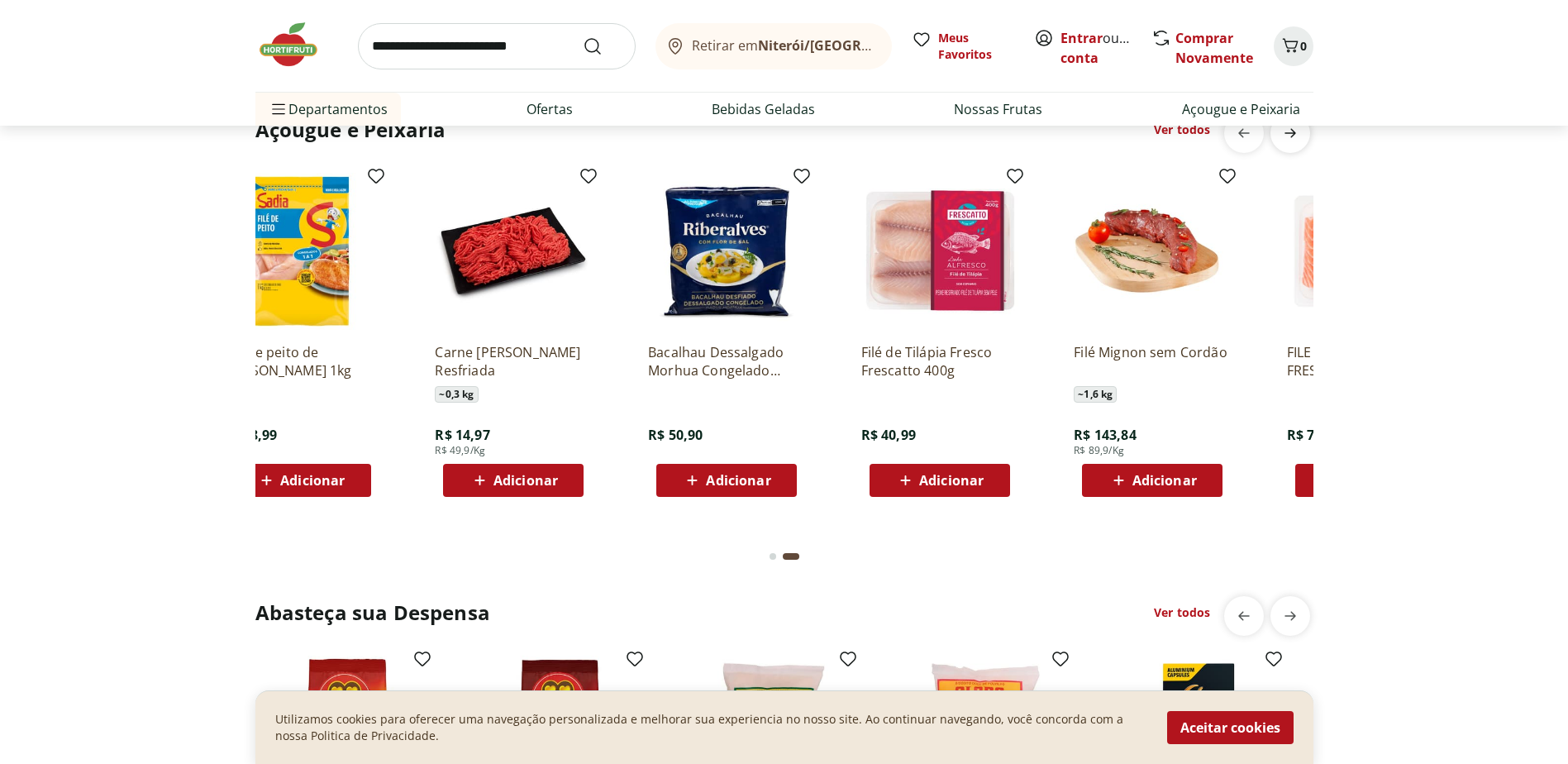
scroll to position [0, 1064]
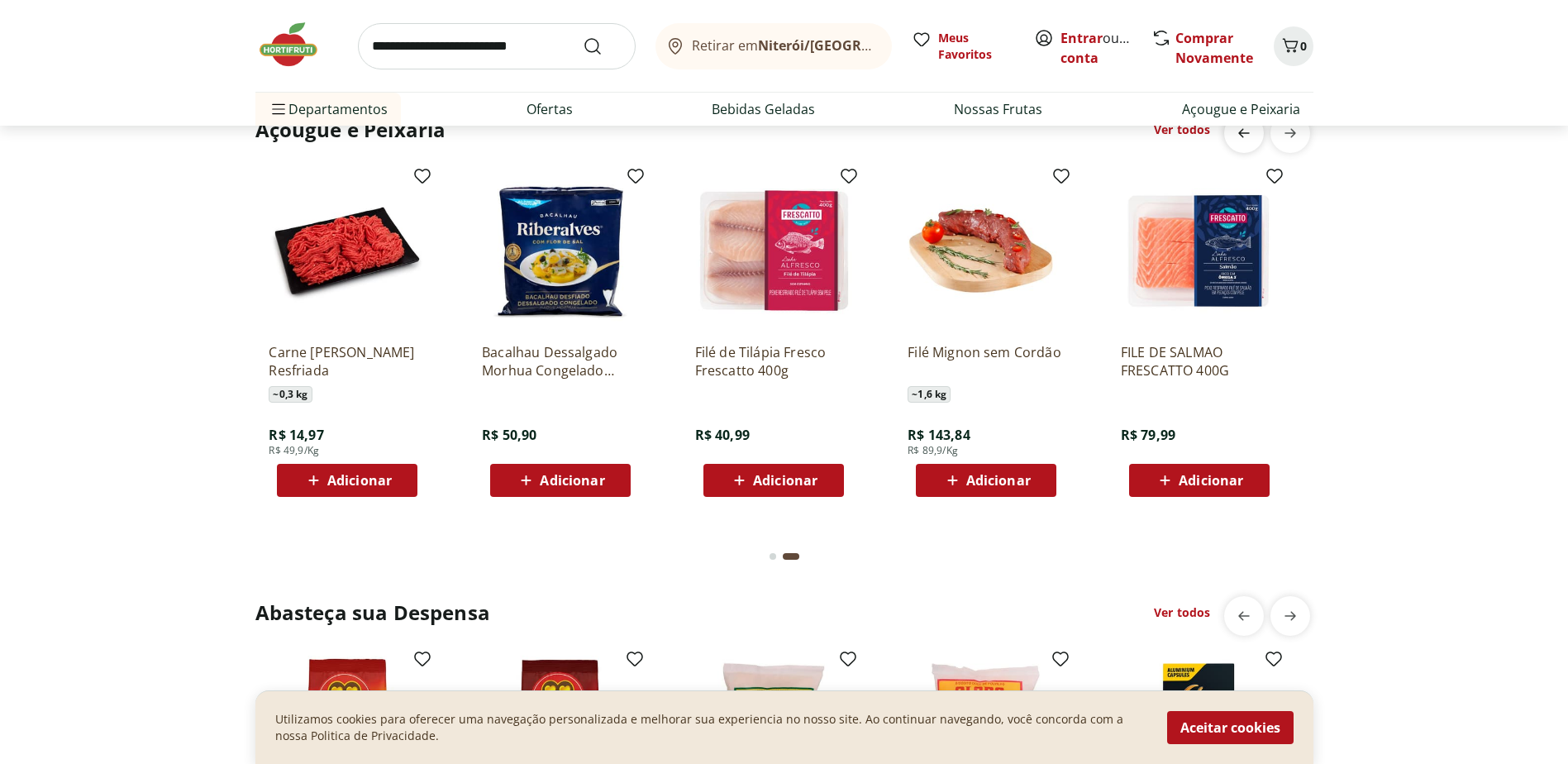
click at [1260, 135] on span "previous" at bounding box center [1244, 133] width 33 height 33
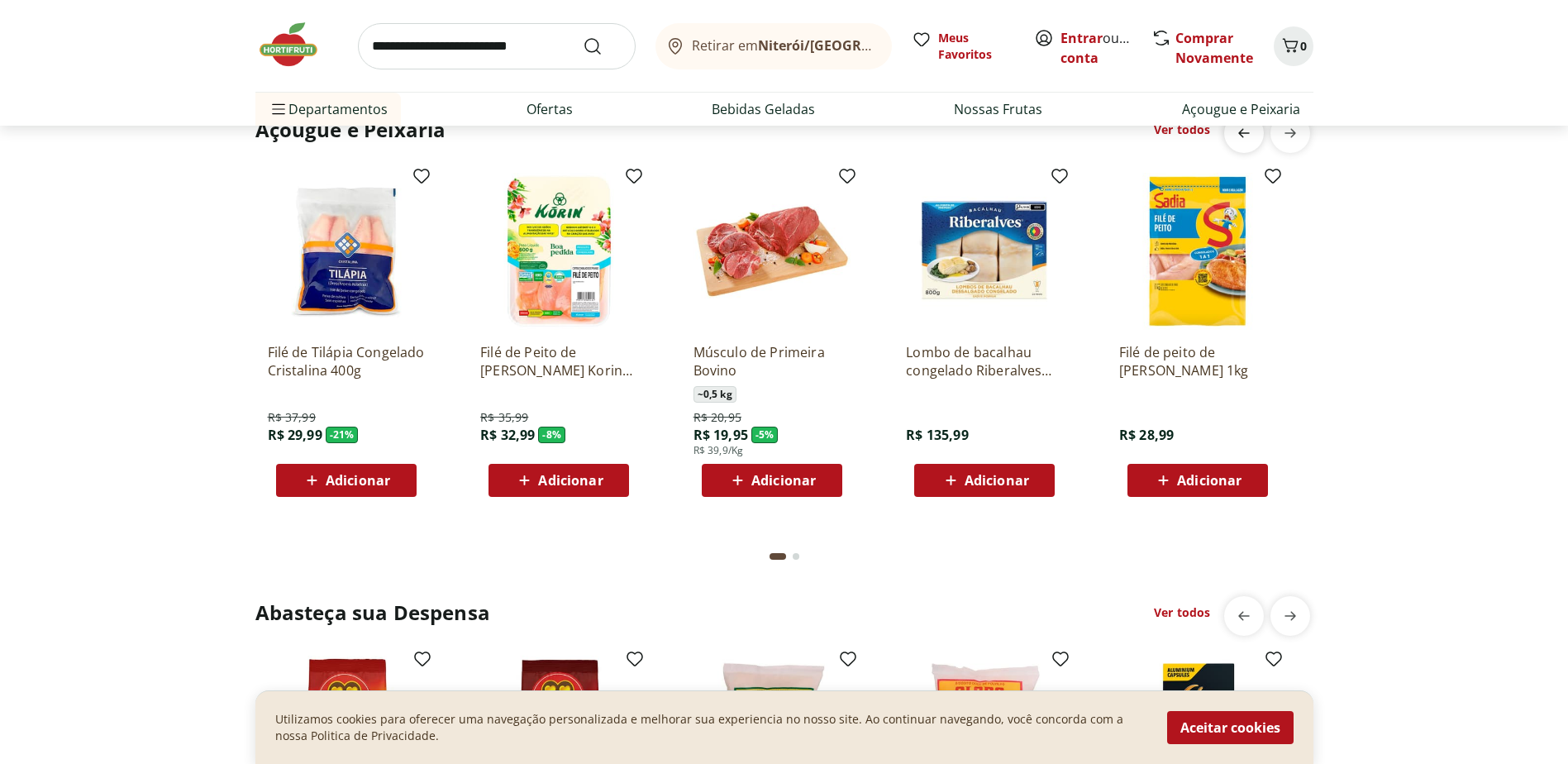
scroll to position [0, 0]
click at [1286, 137] on icon "next" at bounding box center [1290, 133] width 20 height 20
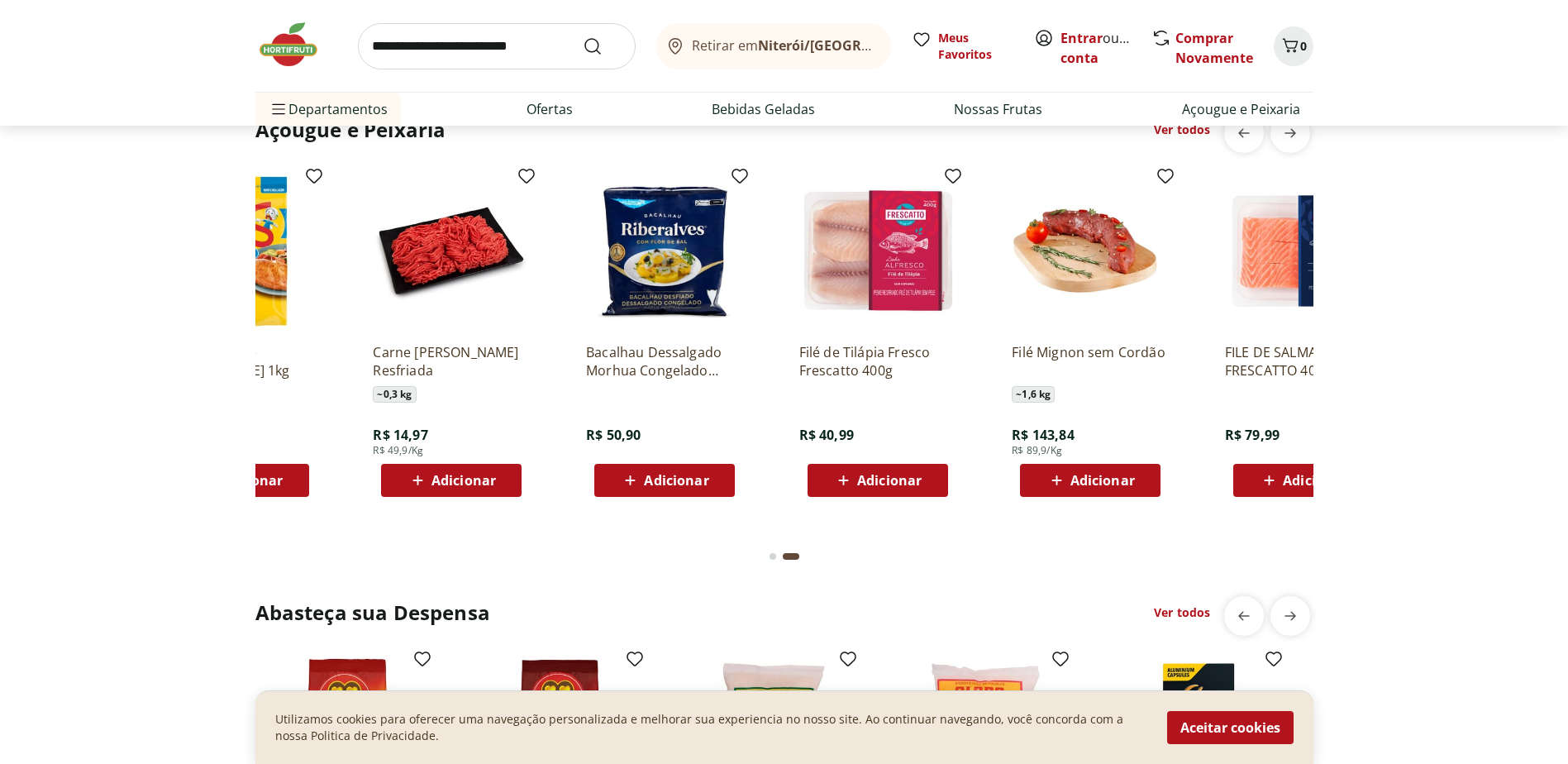
scroll to position [0, 1064]
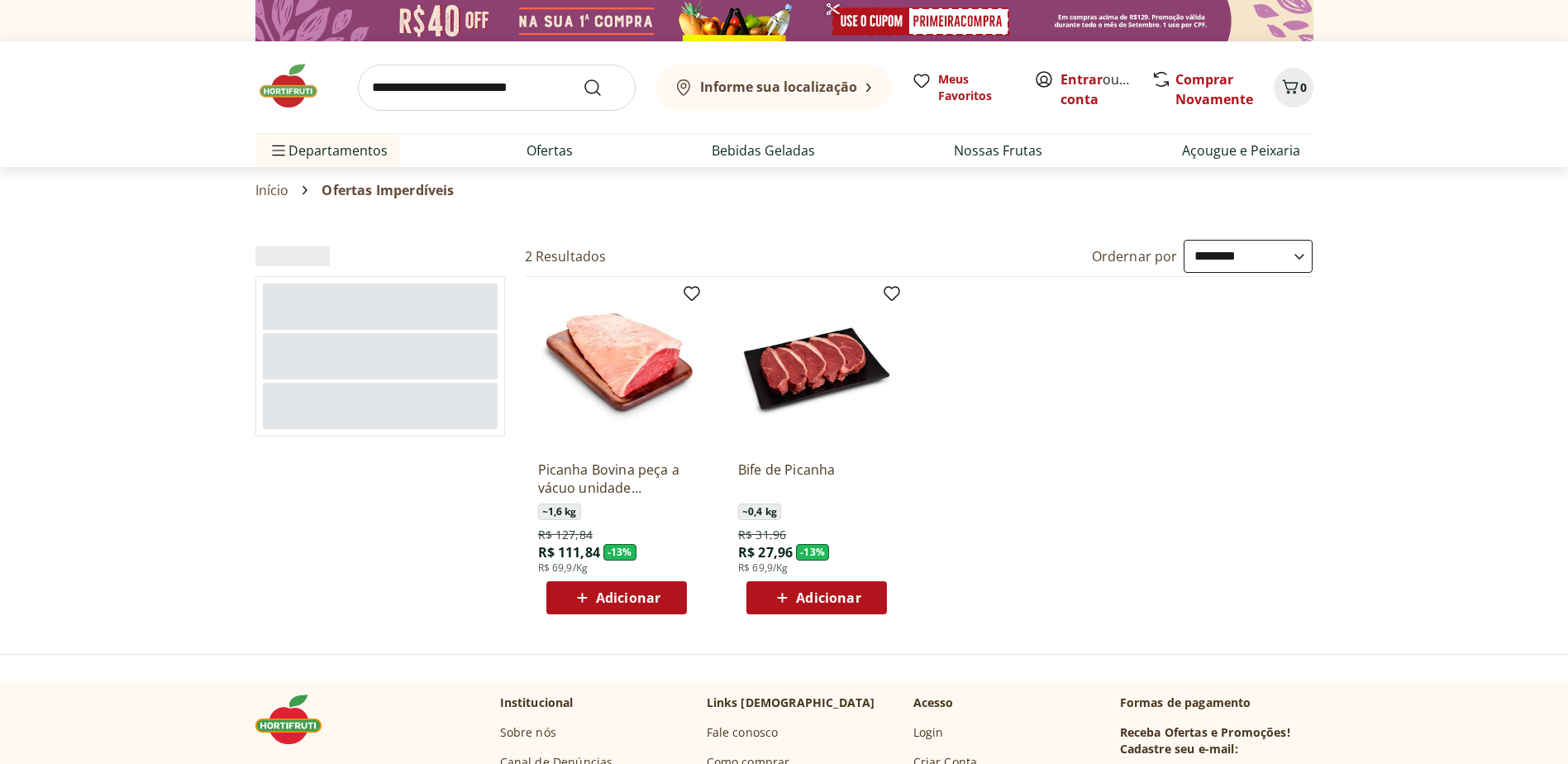
select select "**********"
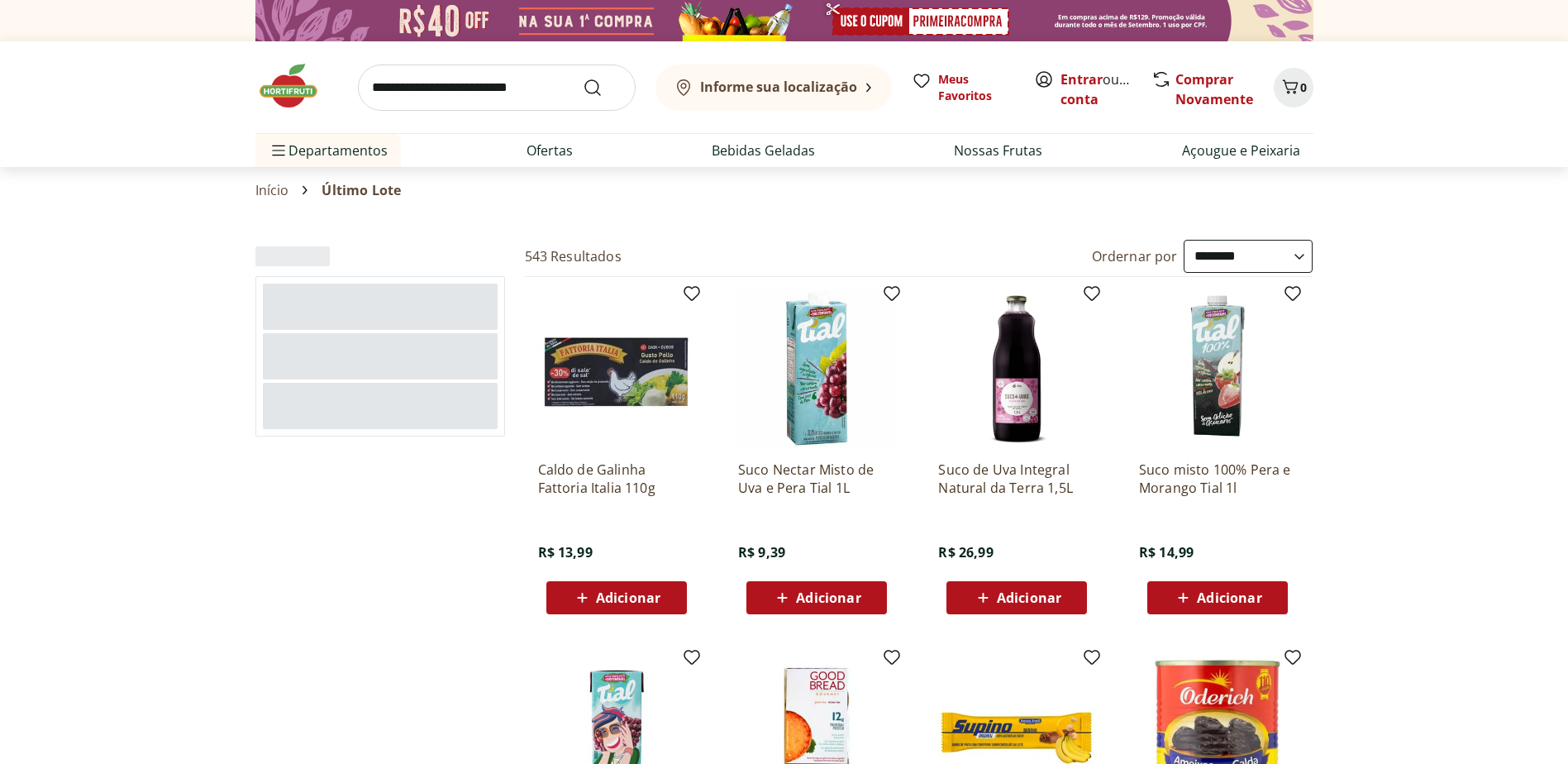
select select "**********"
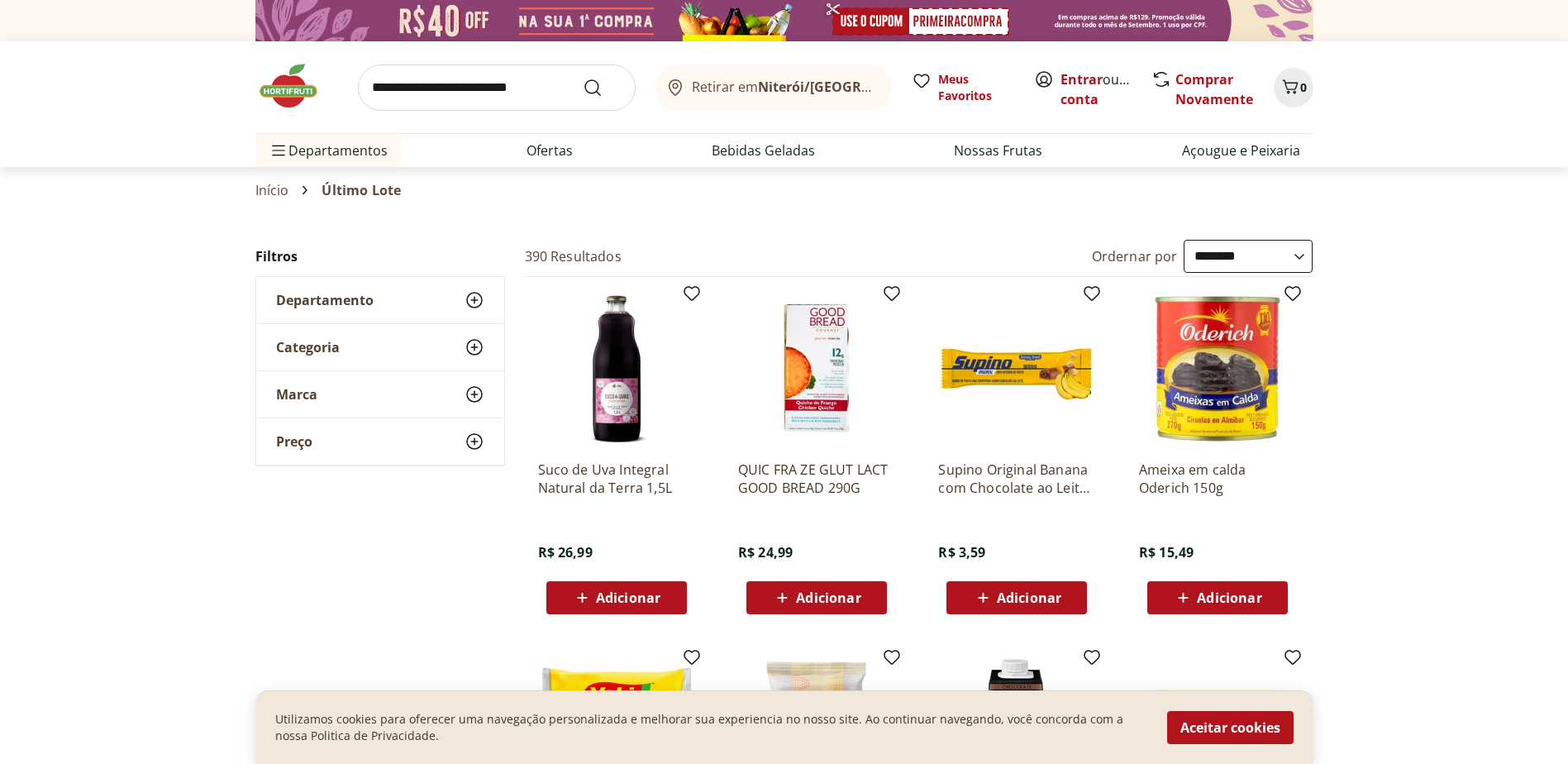
click at [531, 88] on input "search" at bounding box center [496, 87] width 278 height 46
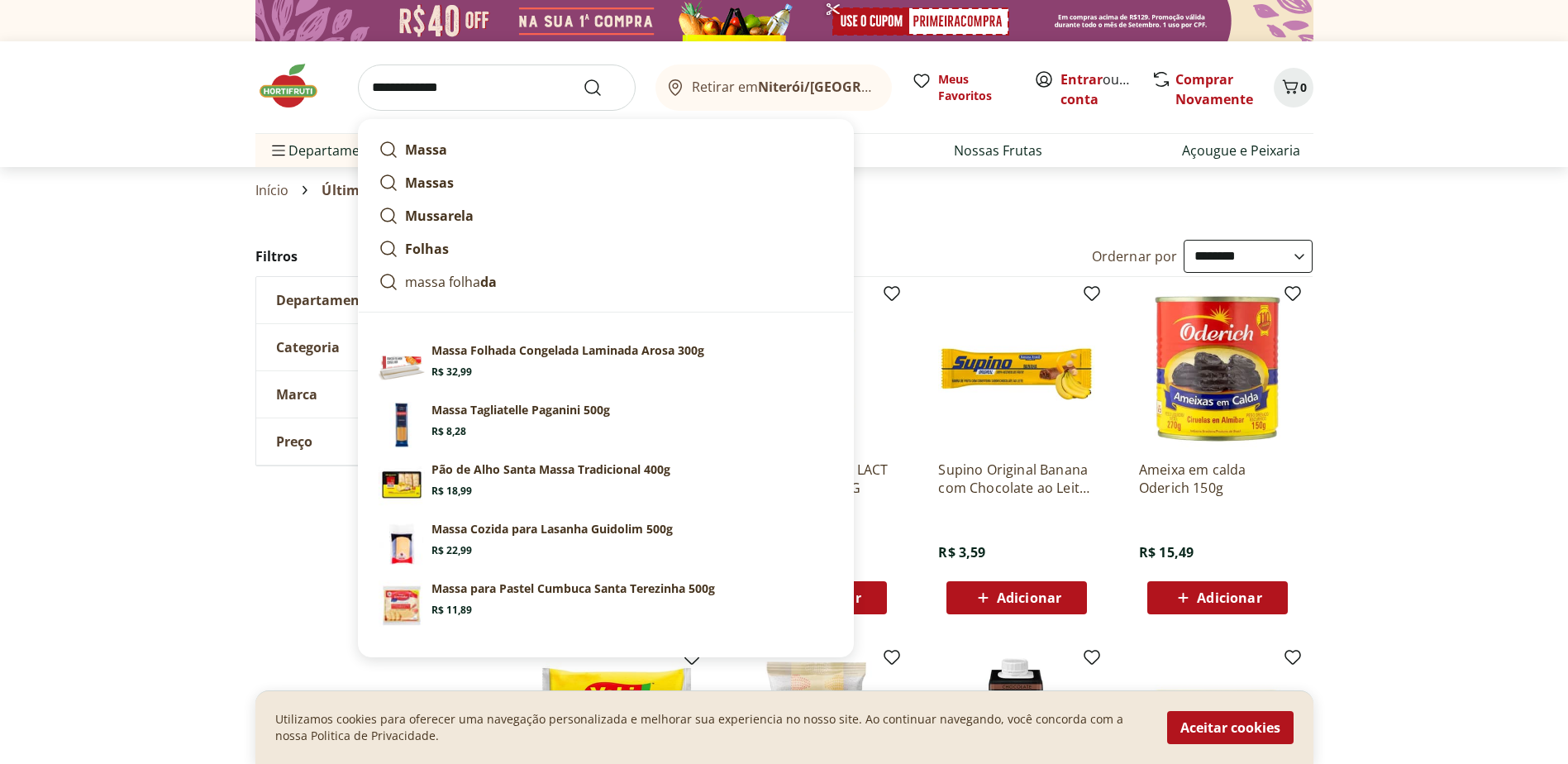
type input "**********"
click at [583, 78] on button "Submit Search" at bounding box center [603, 87] width 39 height 20
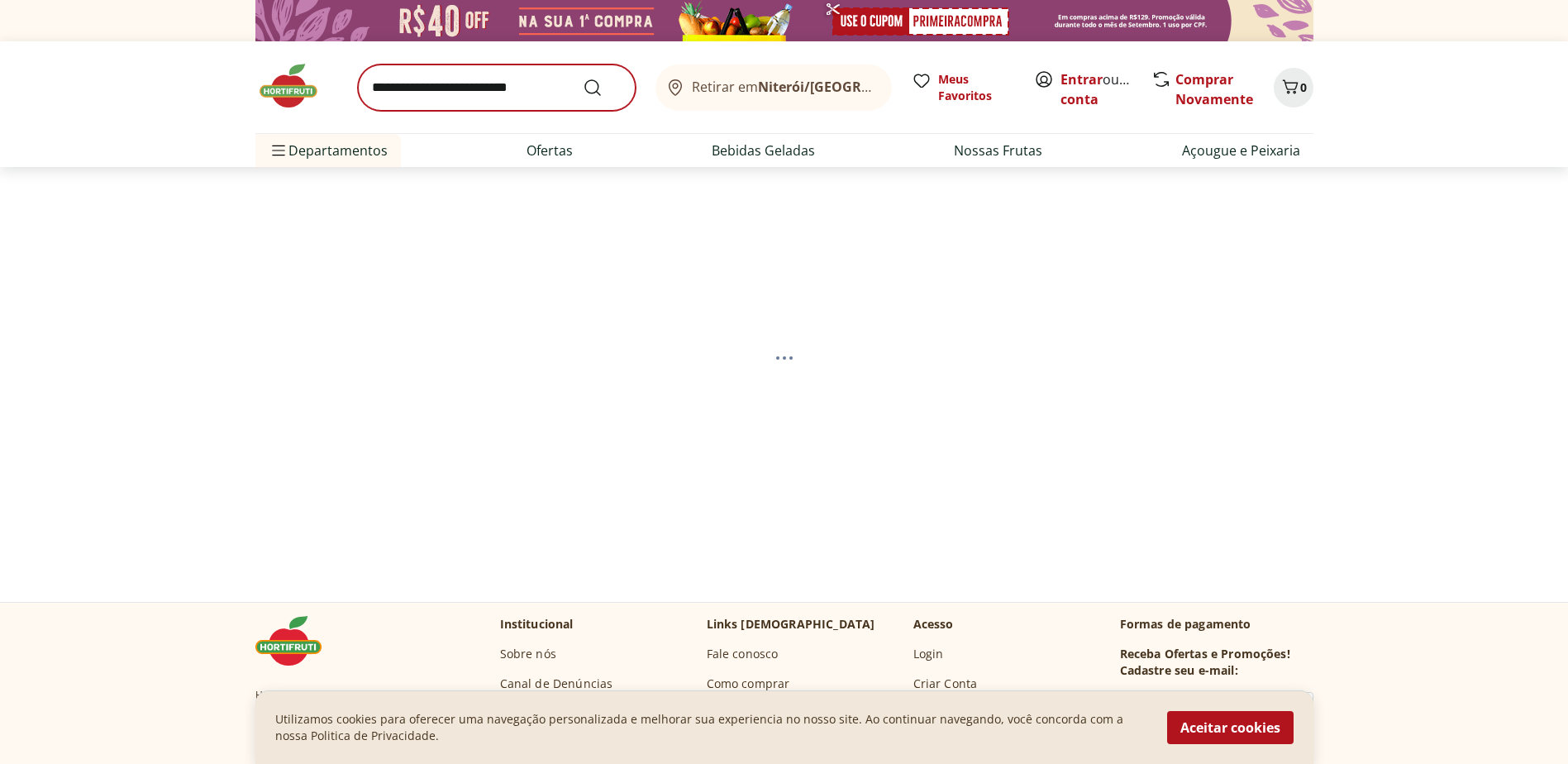
select select "**********"
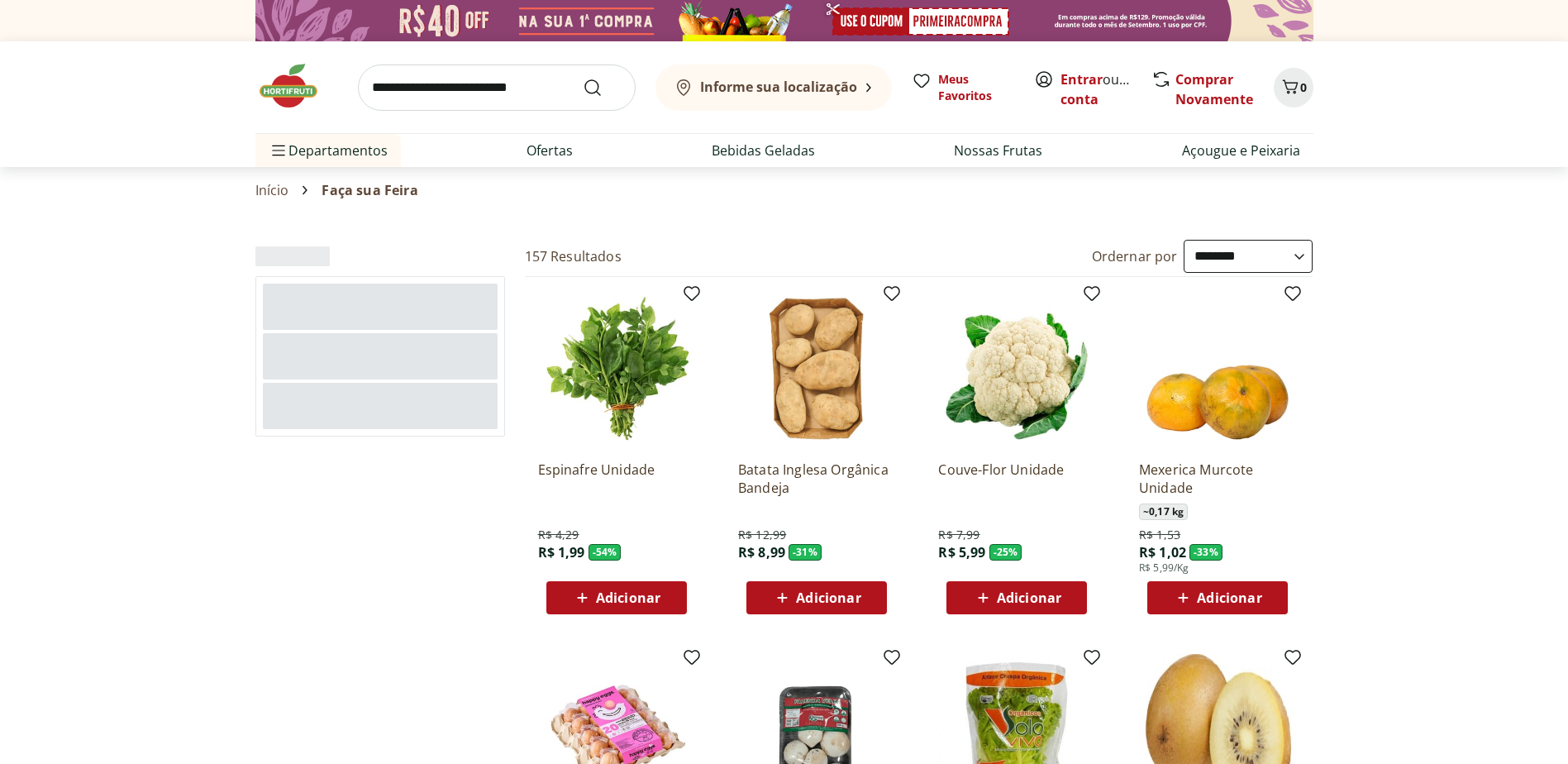
select select "**********"
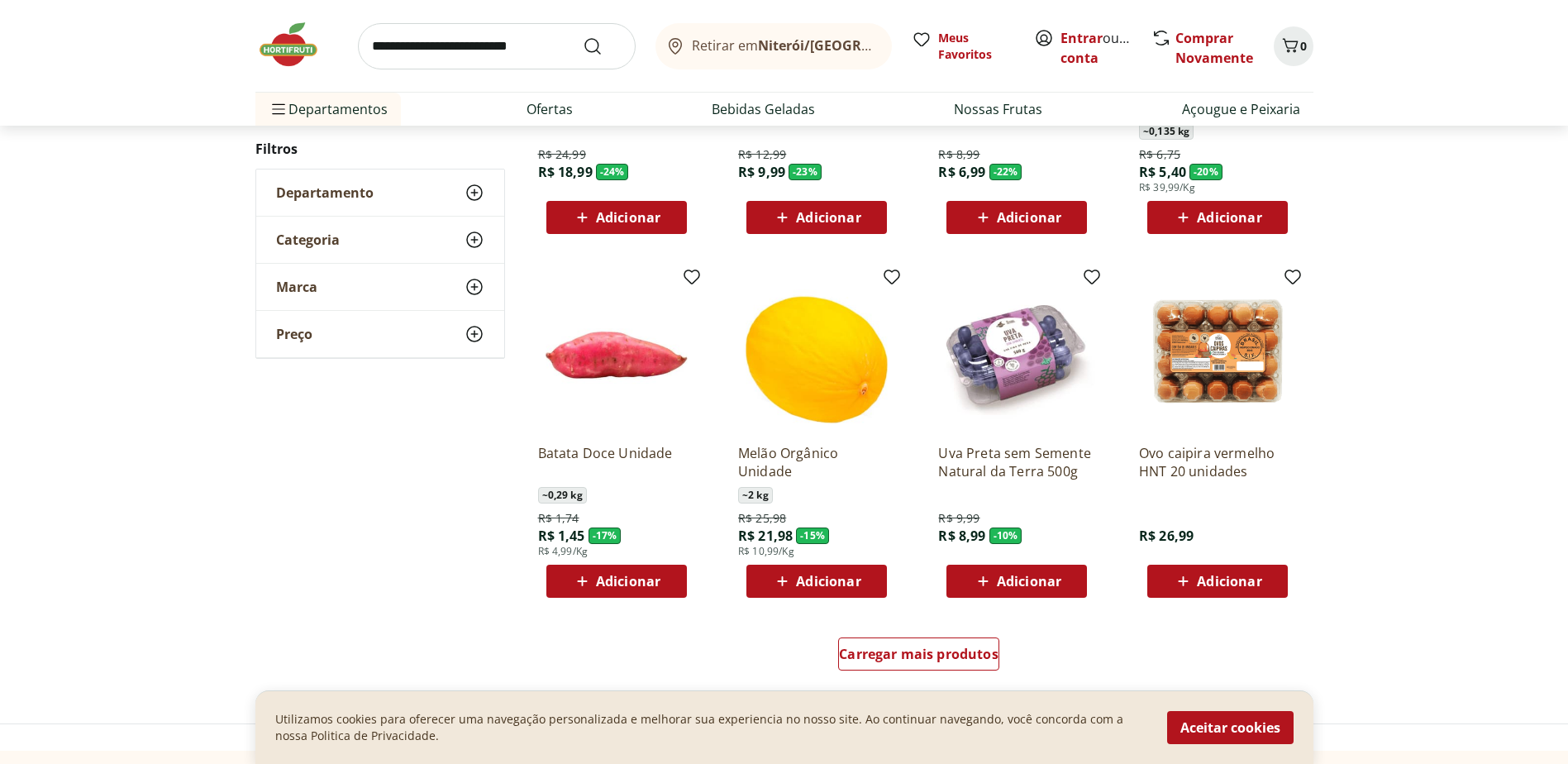
scroll to position [909, 0]
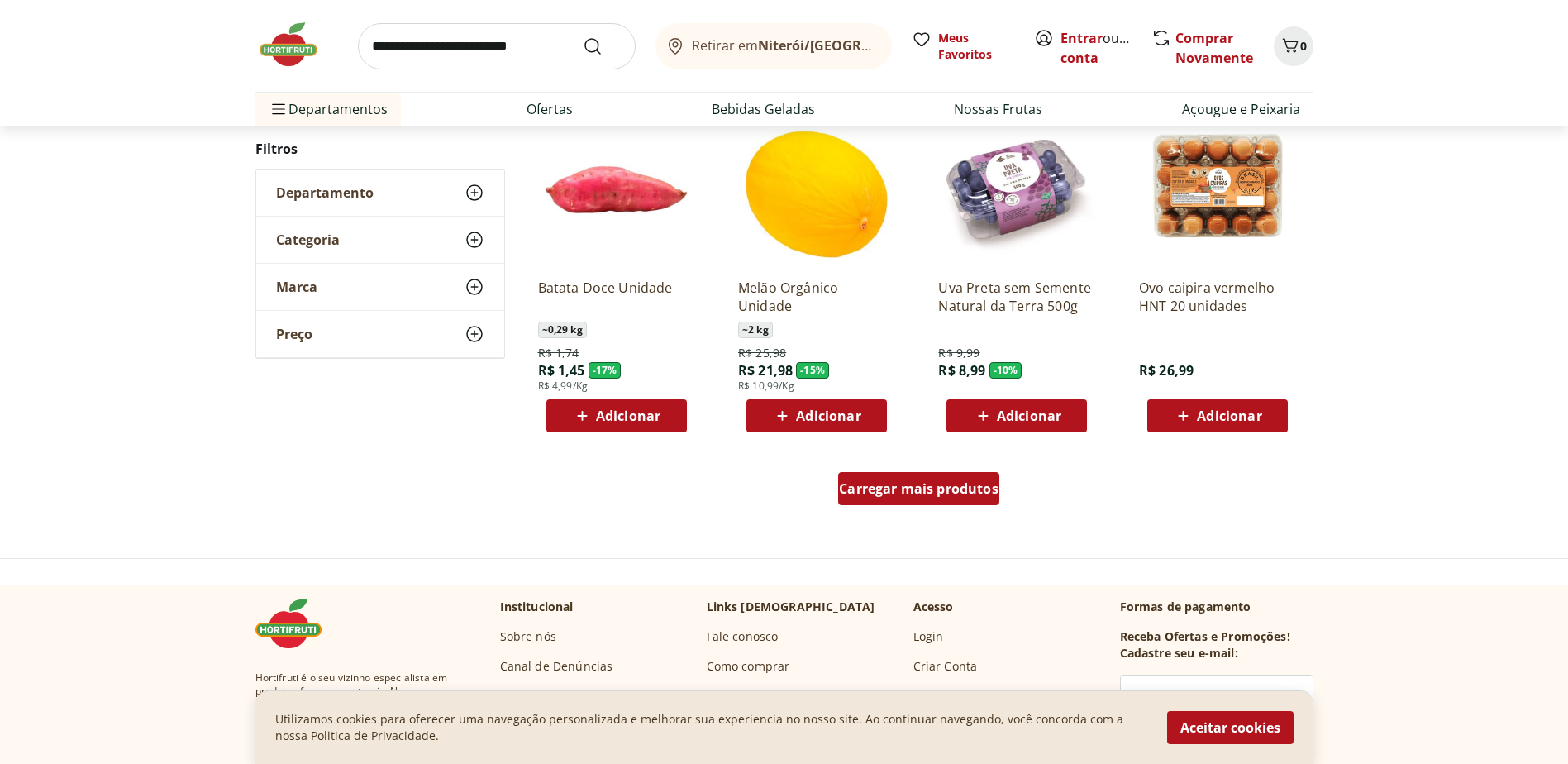
click at [960, 482] on span "Carregar mais produtos" at bounding box center [918, 488] width 159 height 13
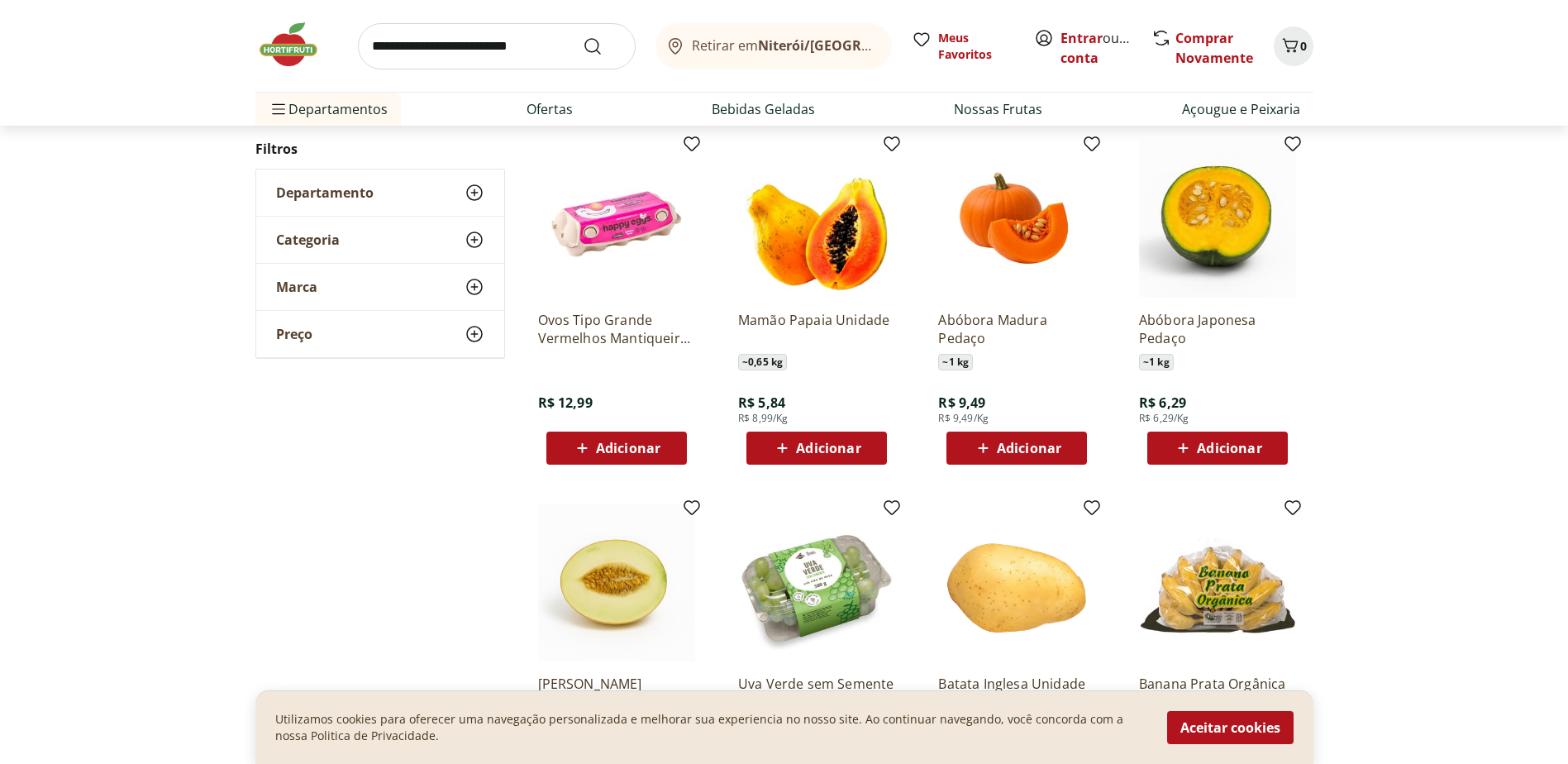
scroll to position [1240, 0]
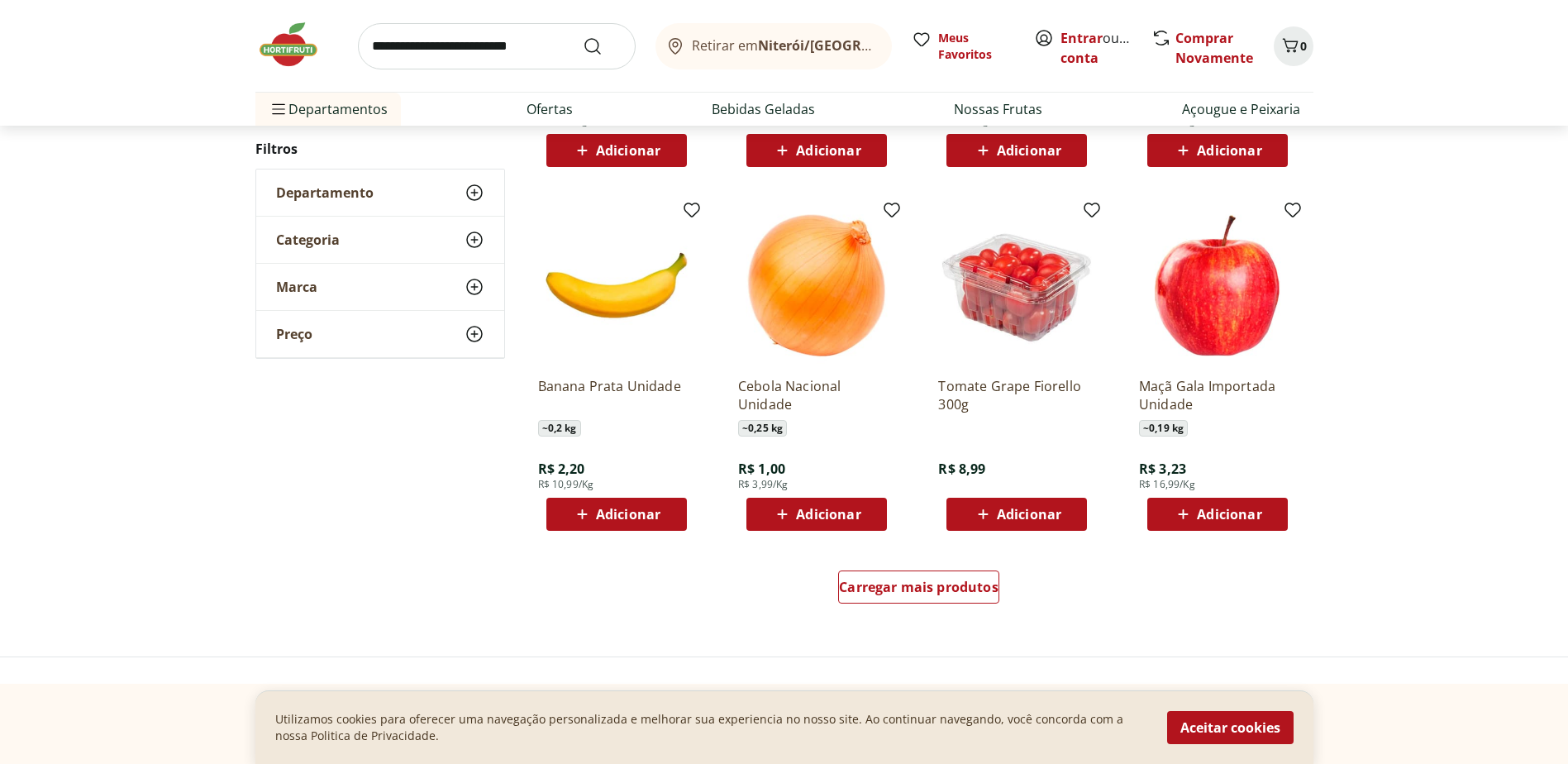
scroll to position [992, 0]
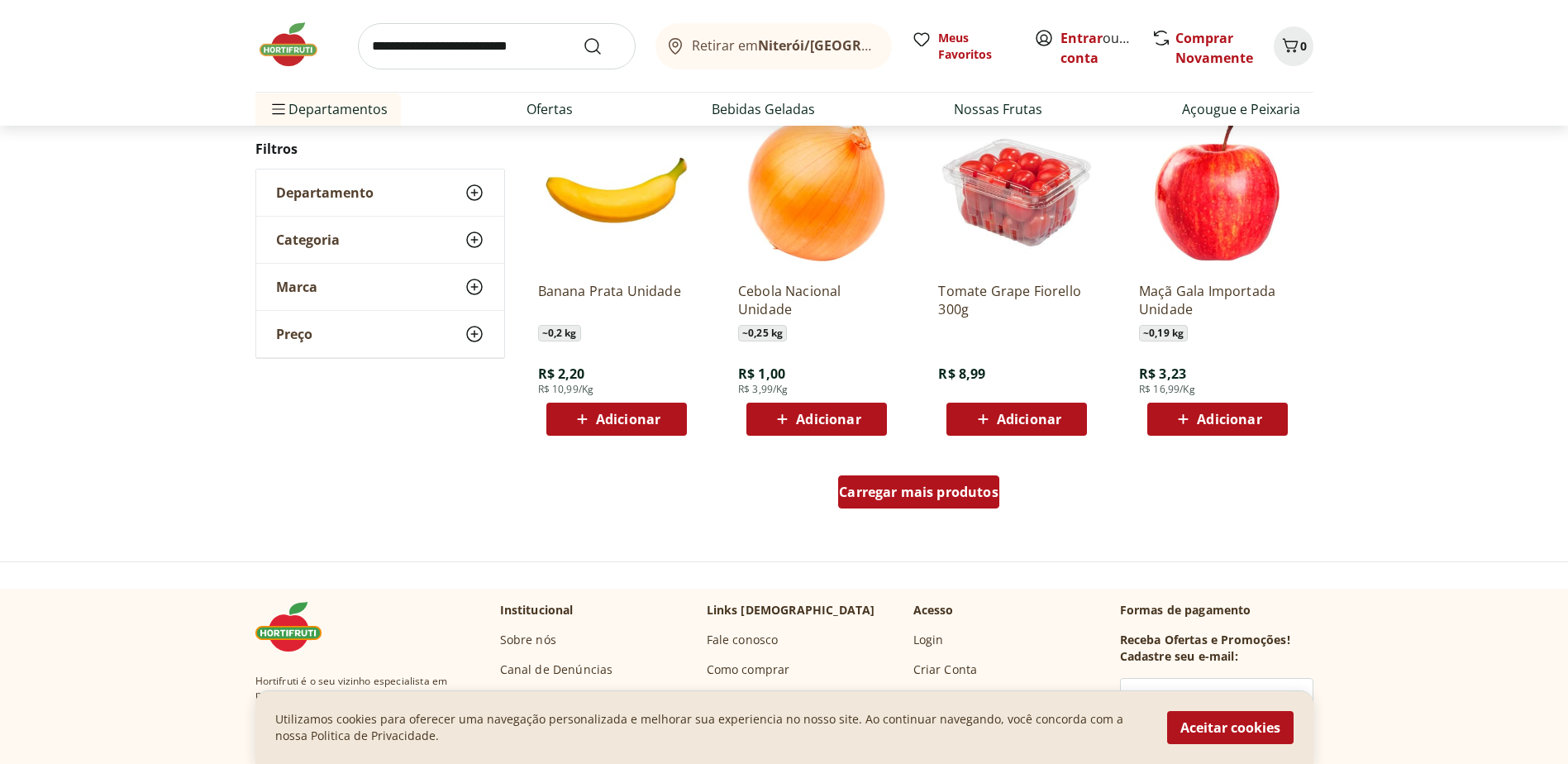
click at [985, 507] on div "Carregar mais produtos" at bounding box center [919, 491] width 161 height 33
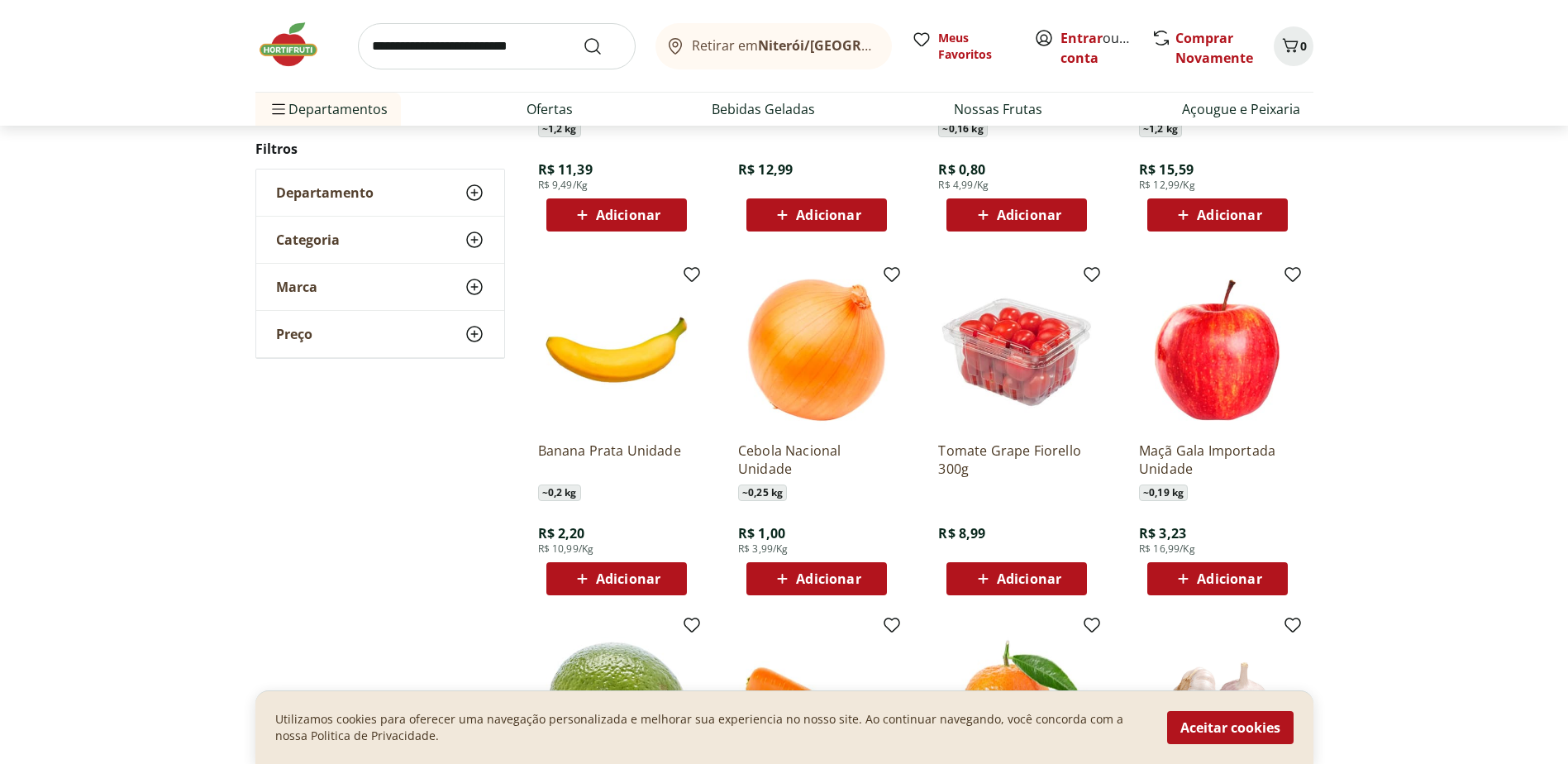
scroll to position [1157, 0]
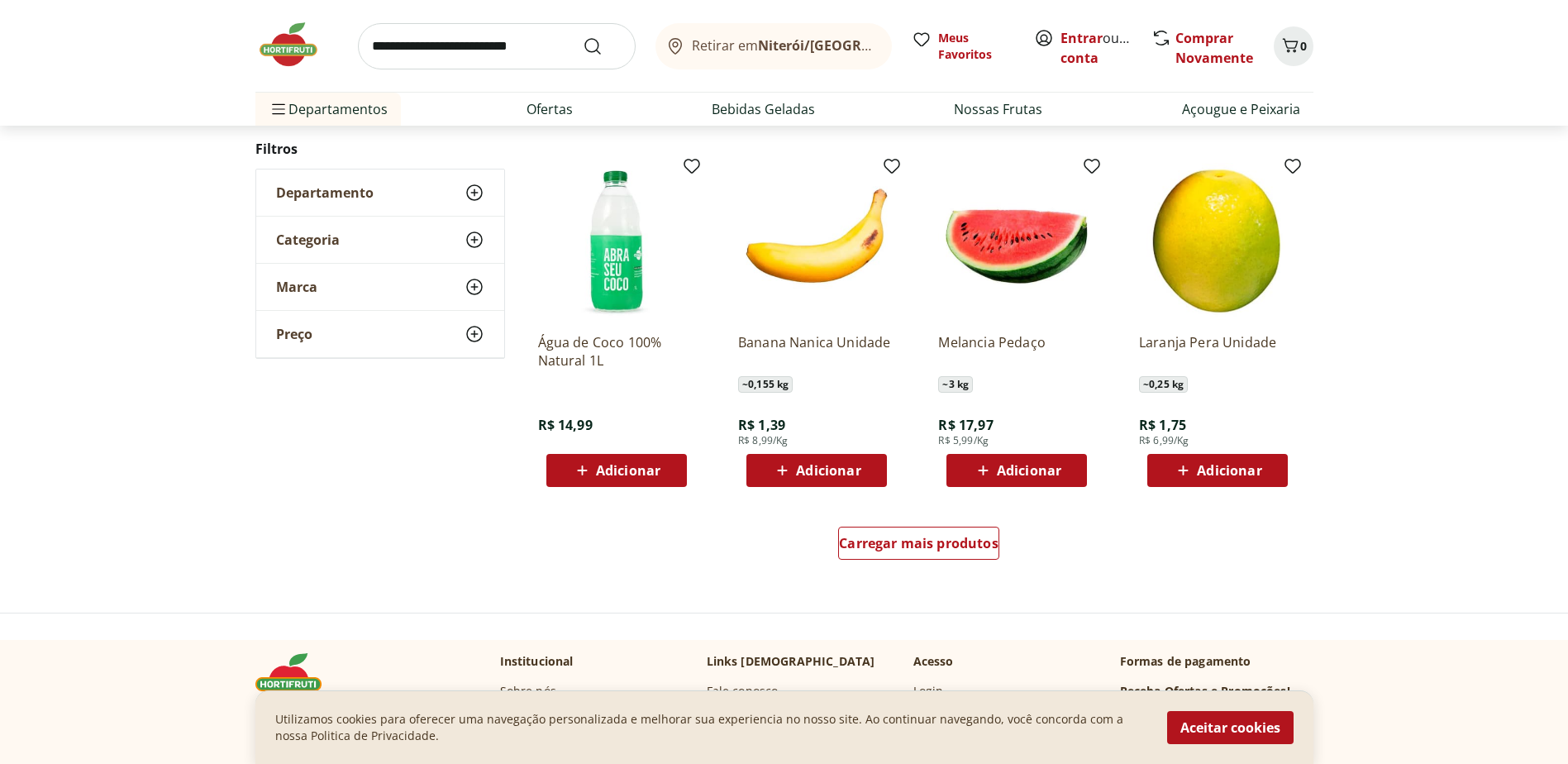
scroll to position [988, 0]
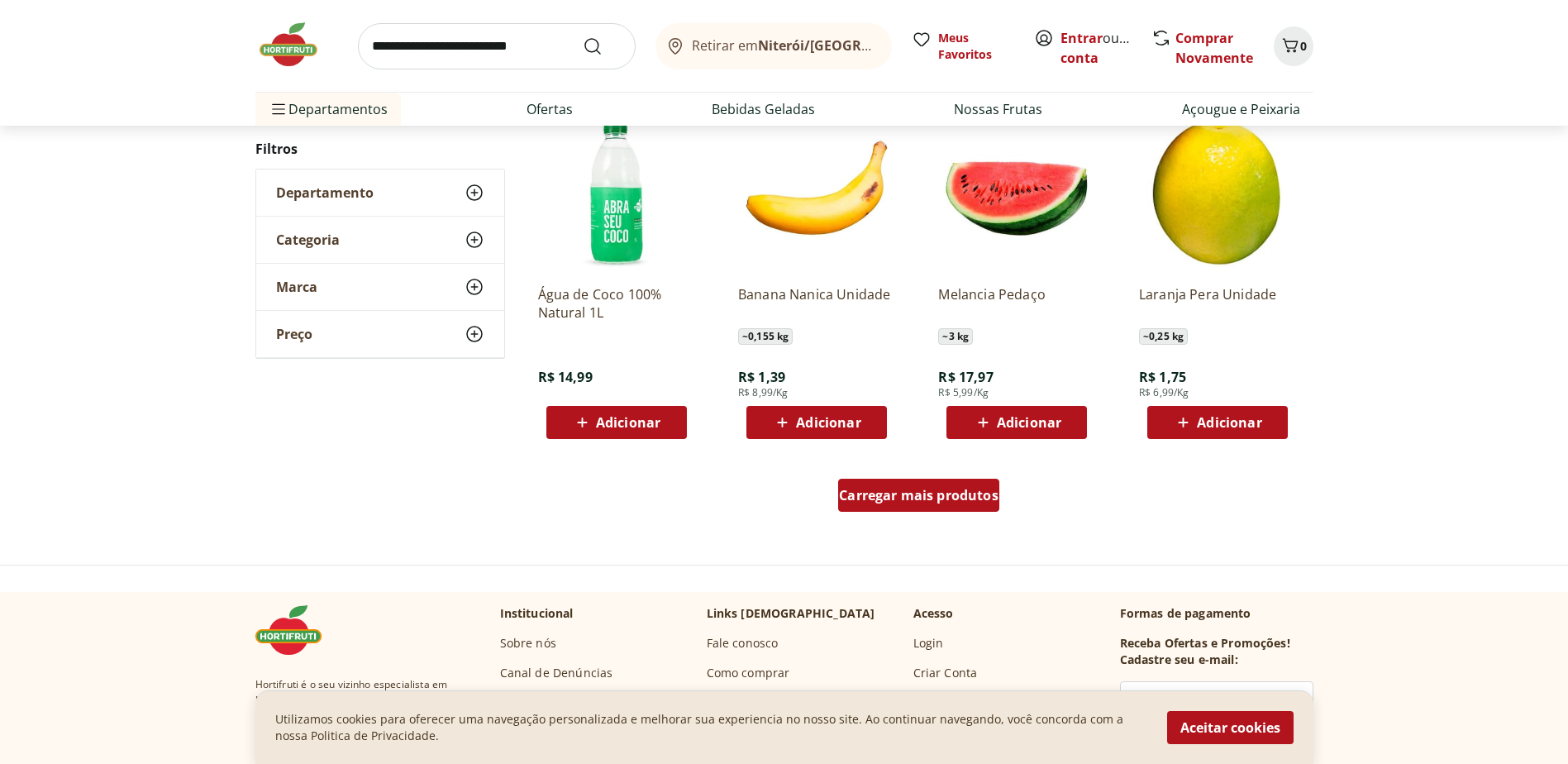
click at [912, 493] on span "Carregar mais produtos" at bounding box center [918, 495] width 159 height 13
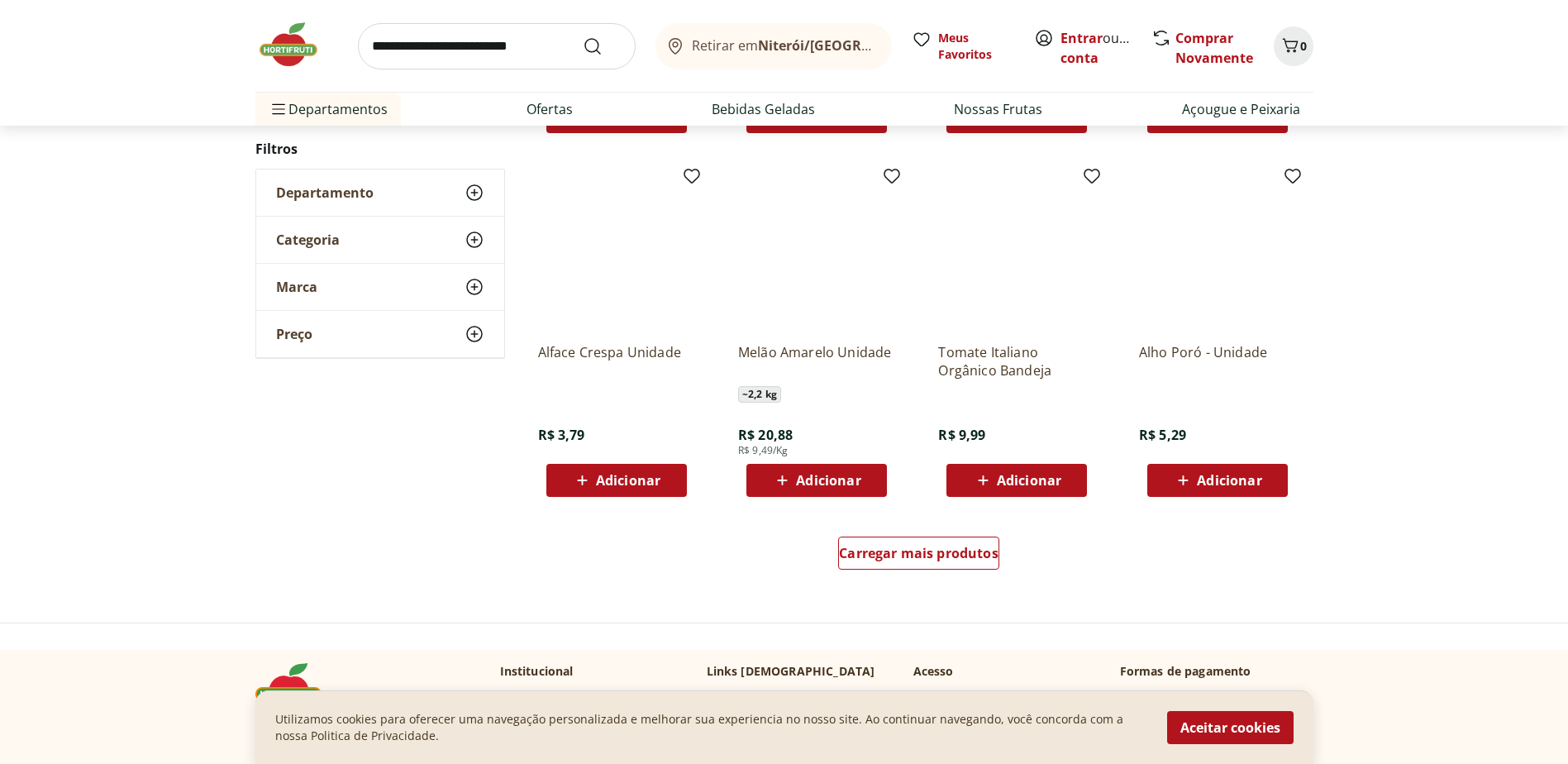
scroll to position [985, 0]
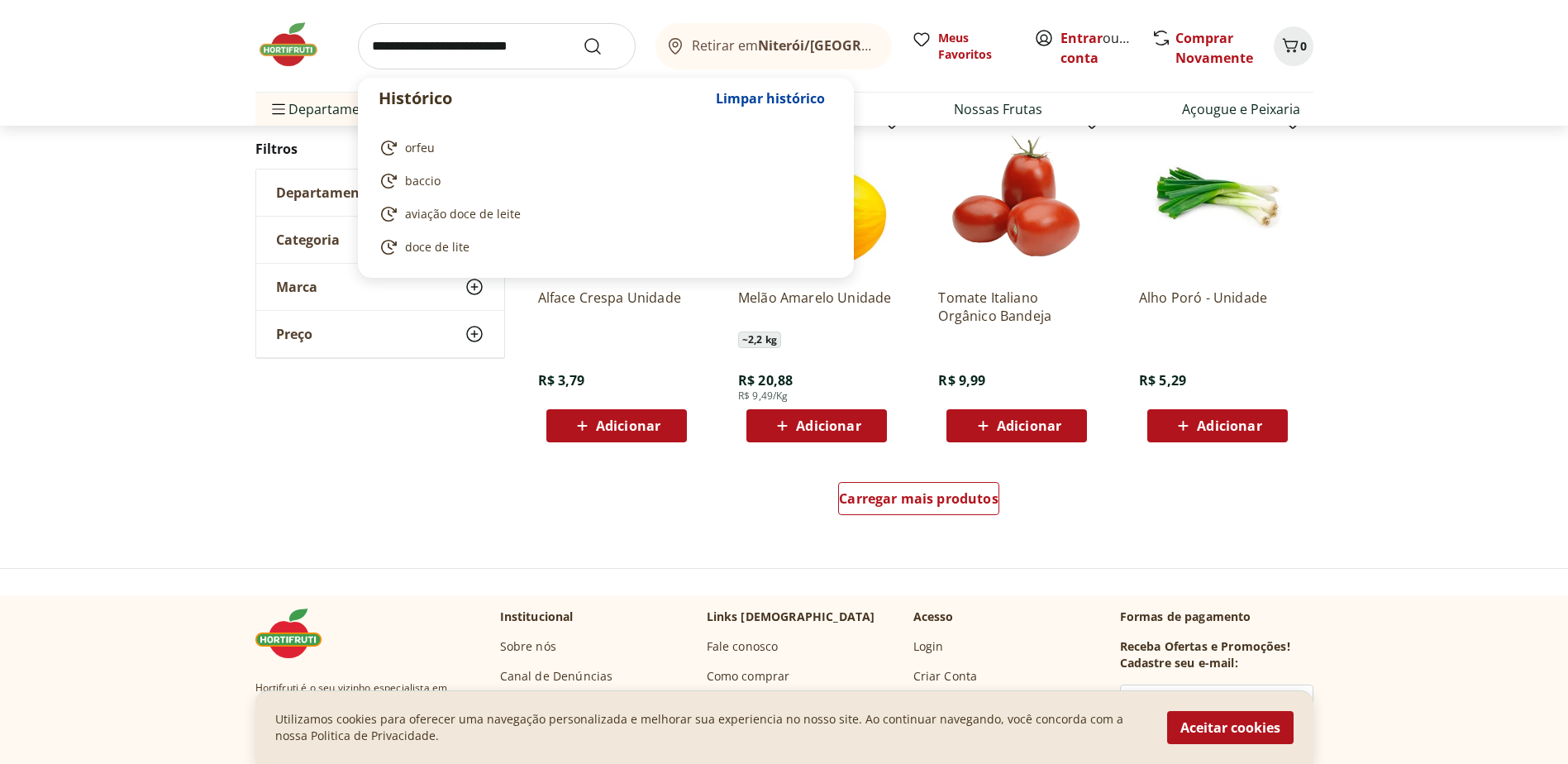
click at [549, 47] on input "search" at bounding box center [496, 46] width 278 height 46
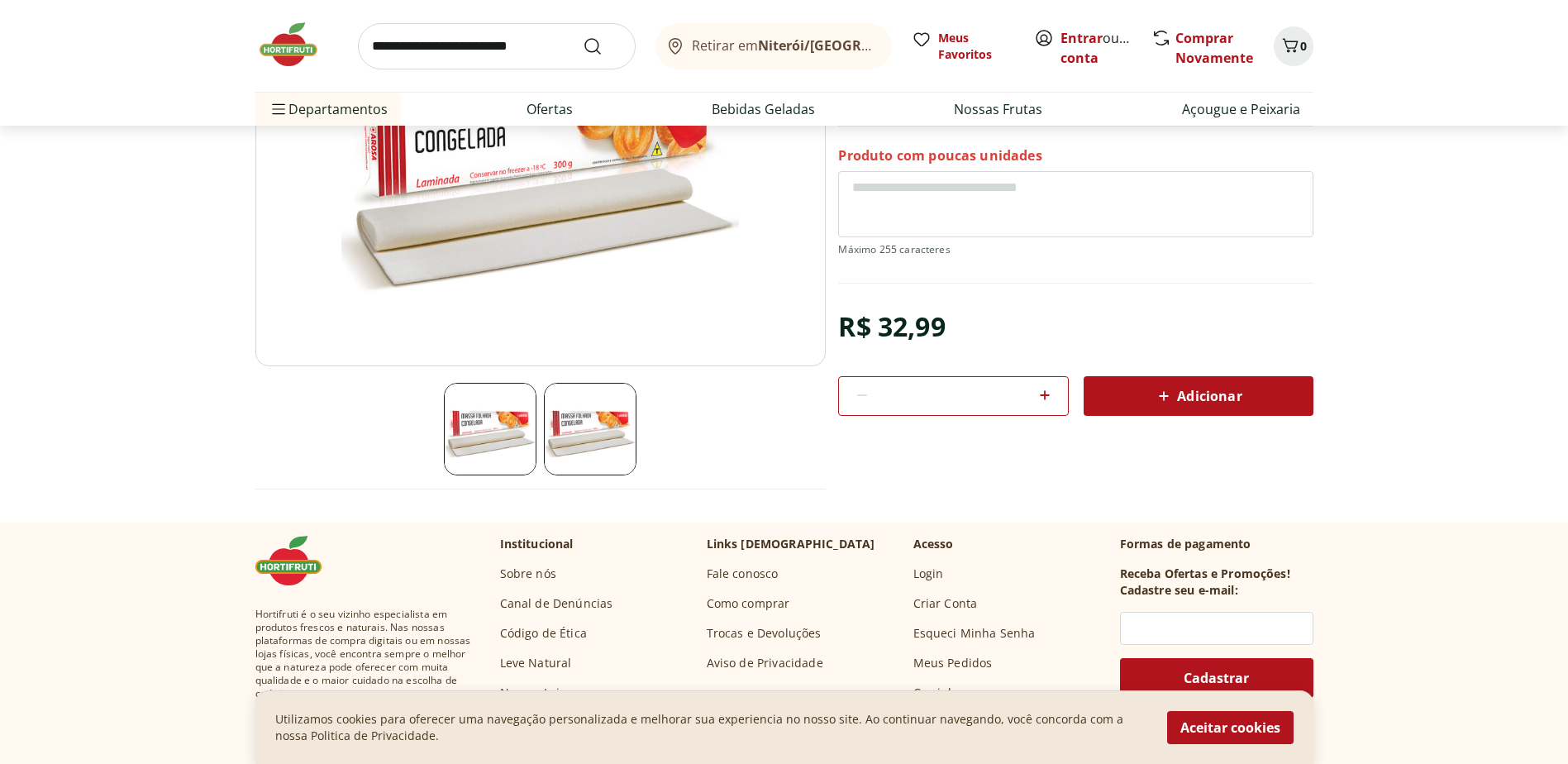
scroll to position [165, 0]
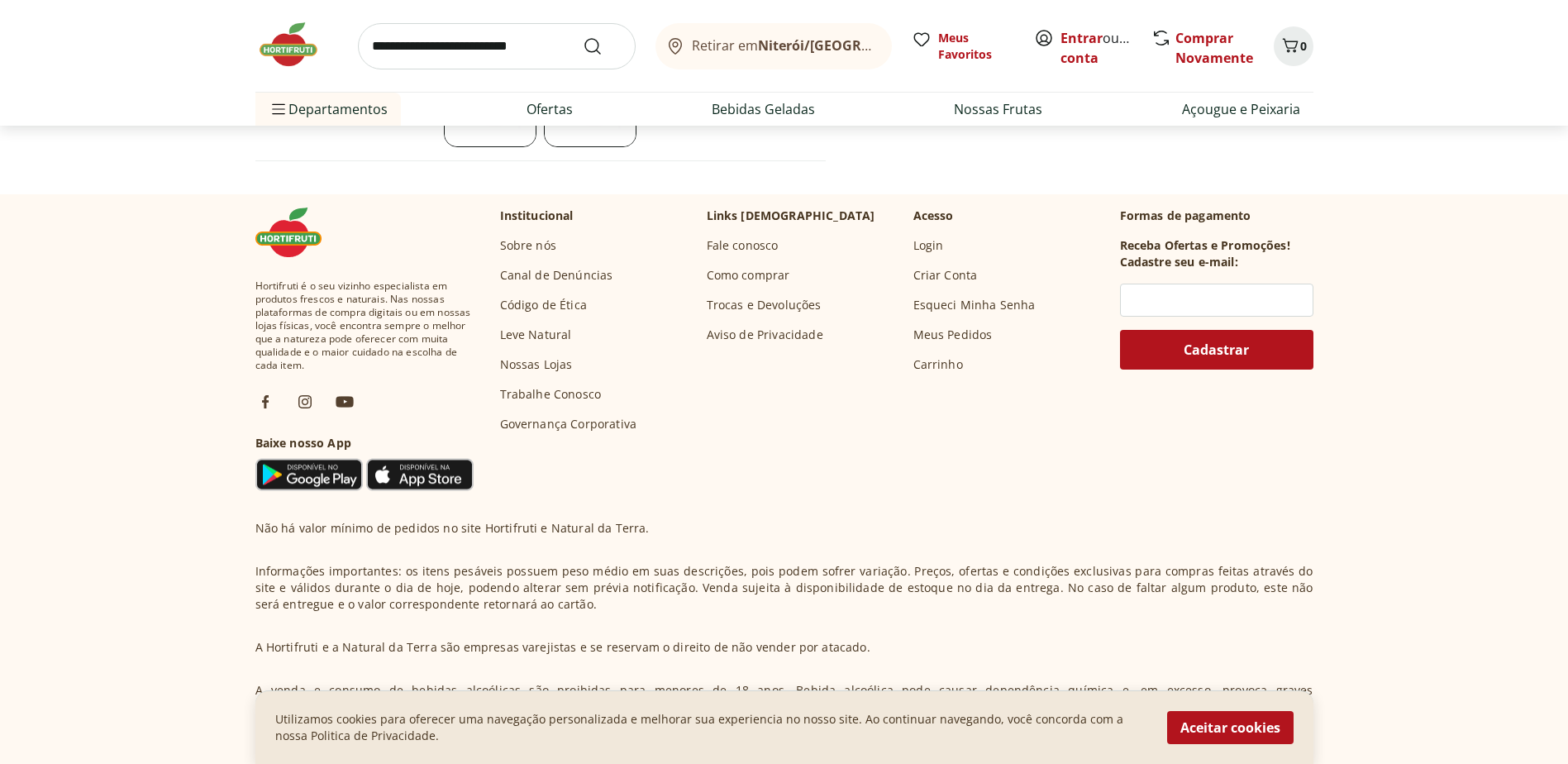
scroll to position [578, 0]
